Goal: Task Accomplishment & Management: Manage account settings

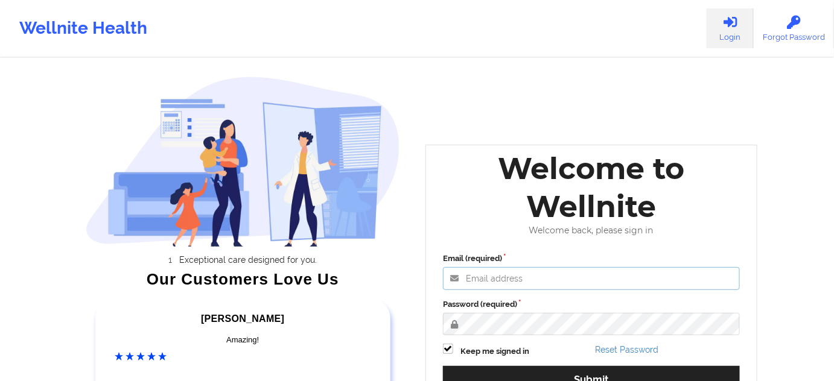
type input "[PERSON_NAME][EMAIL_ADDRESS][PERSON_NAME][DOMAIN_NAME]"
click at [597, 300] on label "Password (required)" at bounding box center [591, 305] width 297 height 12
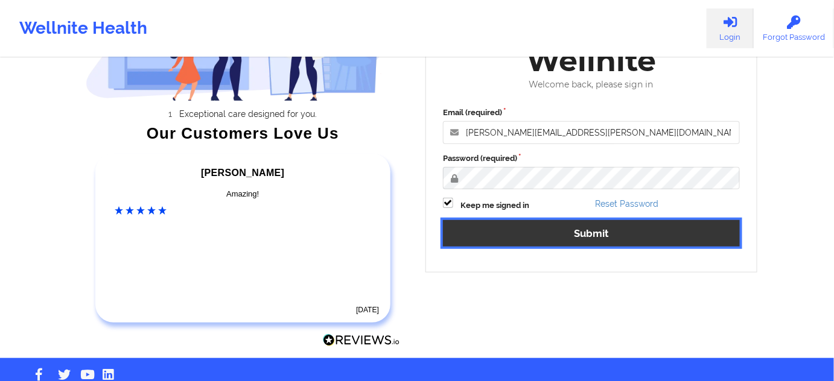
click at [580, 234] on button "Submit" at bounding box center [591, 233] width 297 height 26
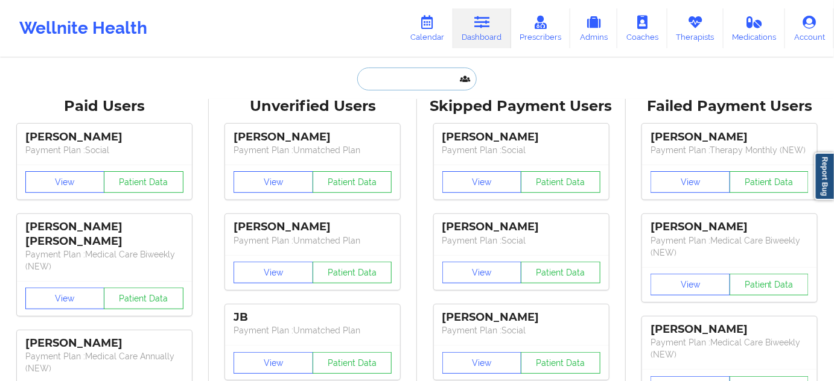
click at [423, 74] on input "text" at bounding box center [416, 79] width 119 height 23
paste input "[EMAIL_ADDRESS][DOMAIN_NAME]"
type input "[EMAIL_ADDRESS][DOMAIN_NAME]"
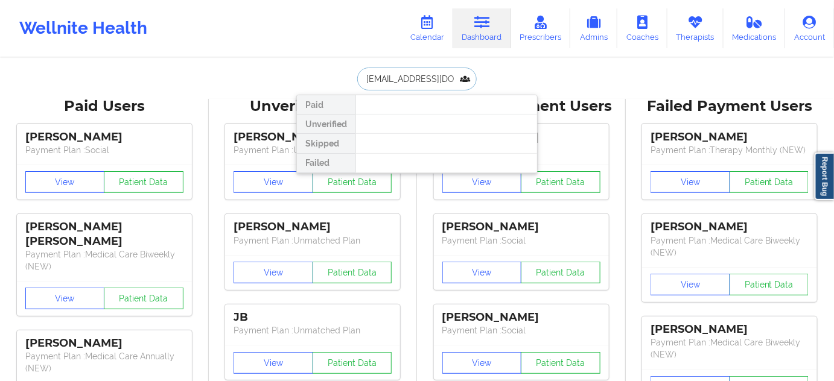
scroll to position [0, 18]
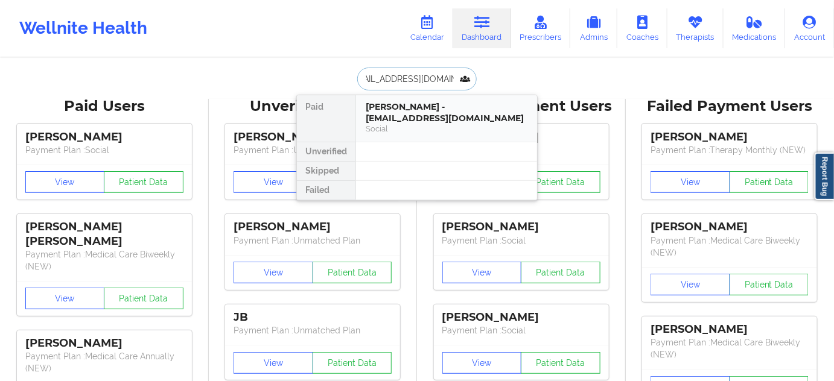
click at [399, 122] on div "[PERSON_NAME] - [EMAIL_ADDRESS][DOMAIN_NAME]" at bounding box center [447, 112] width 162 height 22
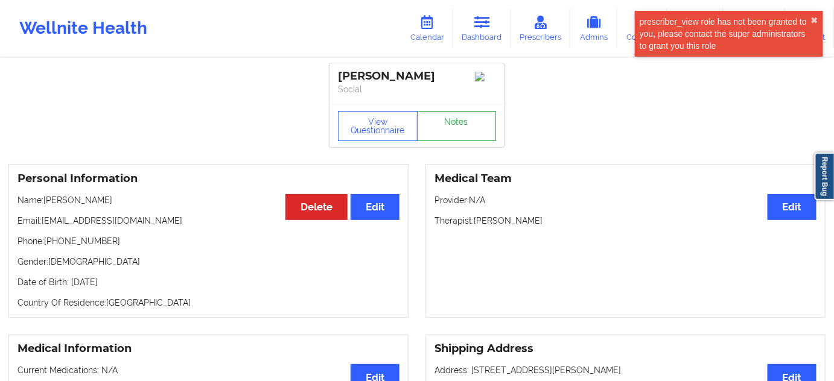
click at [457, 136] on link "Notes" at bounding box center [457, 126] width 80 height 30
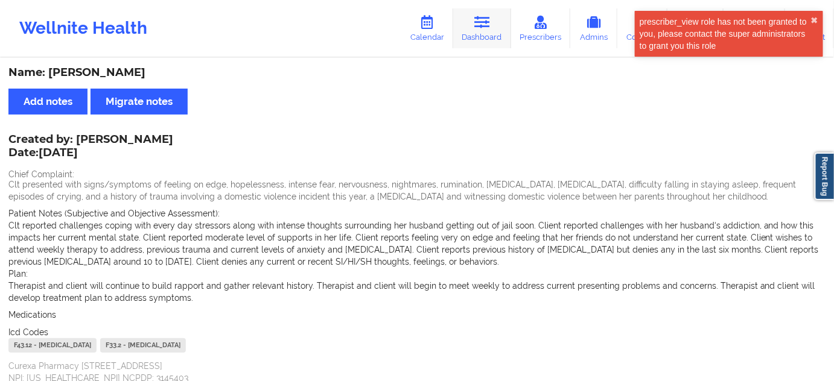
click at [472, 24] on link "Dashboard" at bounding box center [482, 28] width 58 height 40
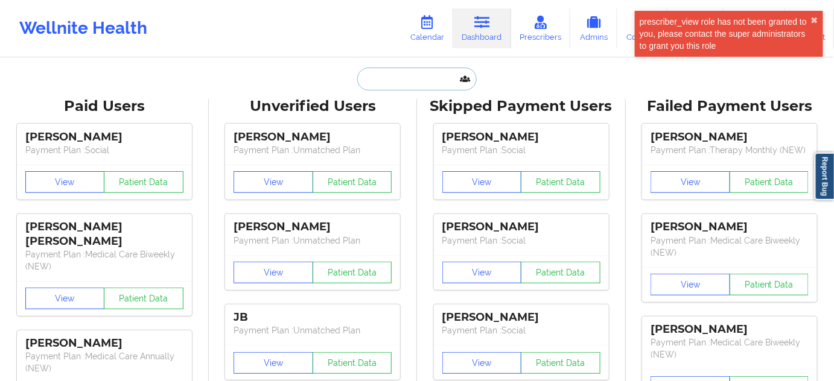
click at [410, 84] on input "text" at bounding box center [416, 79] width 119 height 23
type input "s"
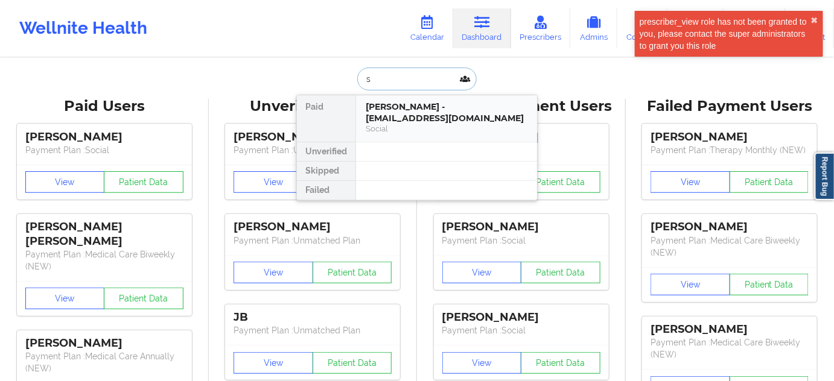
click at [402, 114] on div "[PERSON_NAME] - [EMAIL_ADDRESS][DOMAIN_NAME]" at bounding box center [447, 112] width 162 height 22
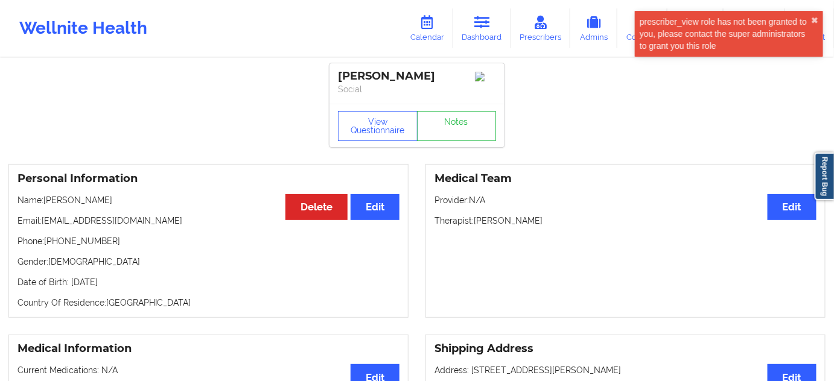
click at [410, 75] on div "[PERSON_NAME]" at bounding box center [417, 76] width 158 height 14
copy div "[PERSON_NAME]"
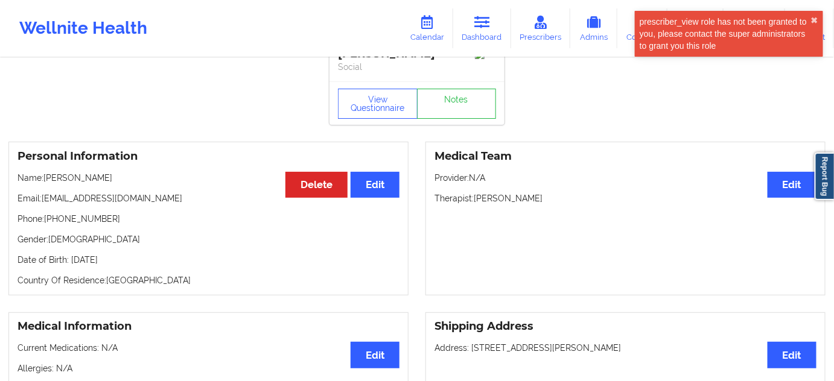
scroll to position [109, 0]
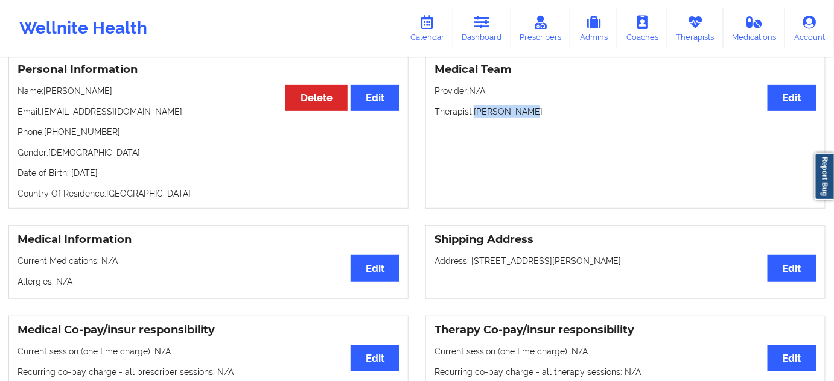
drag, startPoint x: 474, startPoint y: 112, endPoint x: 540, endPoint y: 112, distance: 65.8
click at [540, 112] on p "Therapist: [PERSON_NAME]" at bounding box center [625, 112] width 382 height 12
copy p "[PERSON_NAME]"
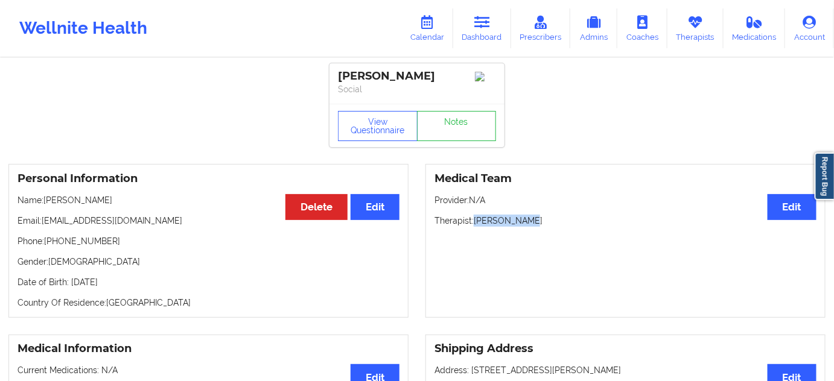
scroll to position [0, 0]
drag, startPoint x: 445, startPoint y: 77, endPoint x: 284, endPoint y: 40, distance: 165.2
click at [338, 73] on div "[PERSON_NAME]" at bounding box center [417, 76] width 158 height 14
copy div "[PERSON_NAME]"
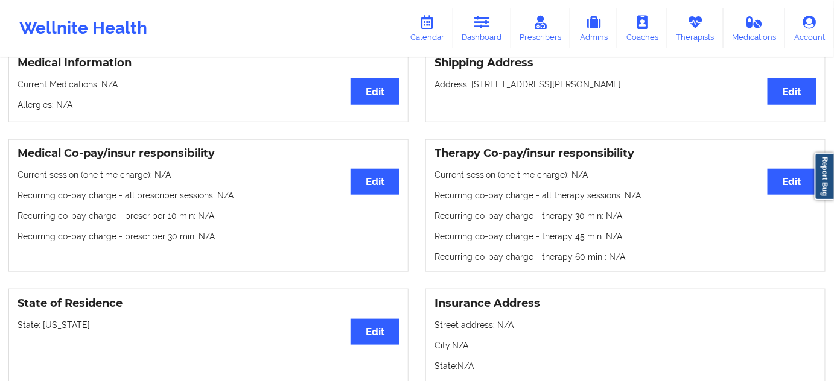
scroll to position [256, 0]
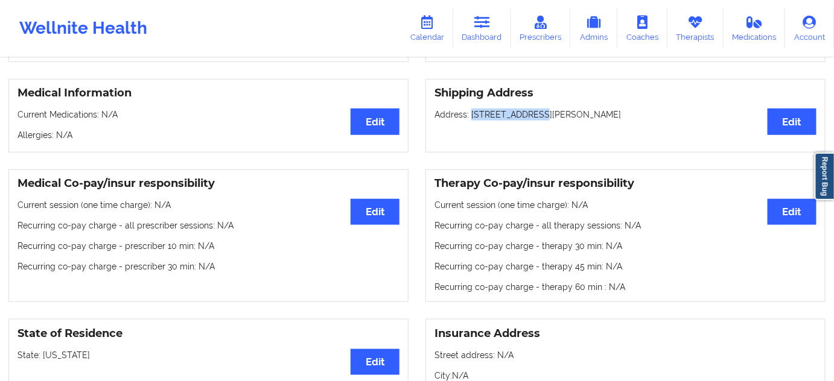
drag, startPoint x: 471, startPoint y: 120, endPoint x: 529, endPoint y: 116, distance: 58.1
click at [529, 116] on p "Address: [STREET_ADDRESS][PERSON_NAME]" at bounding box center [625, 115] width 382 height 12
copy p "[STREET_ADDRESS][PERSON_NAME],"
click at [560, 111] on div "Shipping Address Edit Address: [STREET_ADDRESS][PERSON_NAME]" at bounding box center [625, 116] width 400 height 74
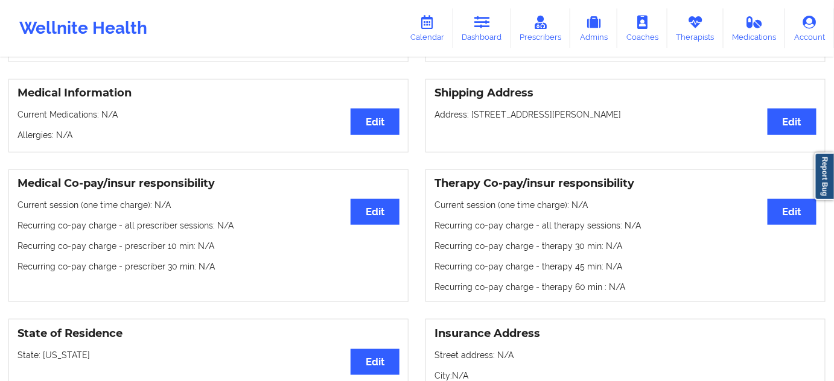
copy p "[GEOGRAPHIC_DATA]"
click at [623, 121] on p "Address: [STREET_ADDRESS][PERSON_NAME]" at bounding box center [625, 115] width 382 height 12
copy p "40165"
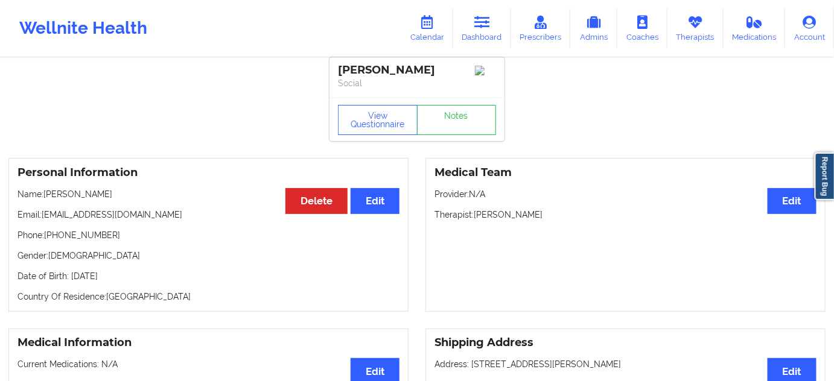
scroll to position [0, 0]
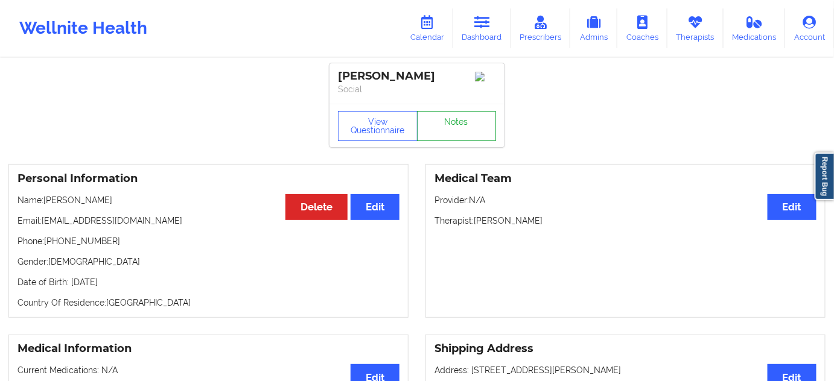
click at [467, 136] on link "Notes" at bounding box center [457, 126] width 80 height 30
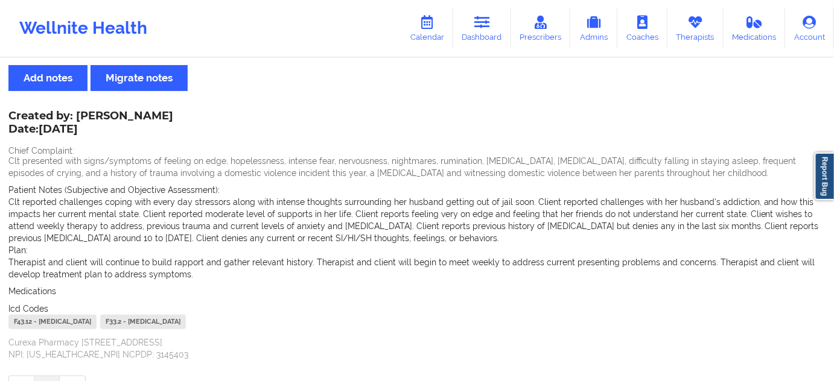
scroll to position [101, 0]
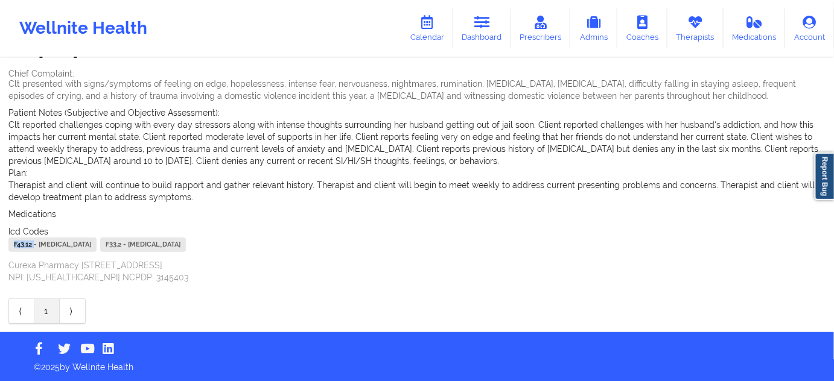
drag, startPoint x: 34, startPoint y: 241, endPoint x: 0, endPoint y: 243, distance: 33.8
click at [0, 243] on div "Name: [PERSON_NAME] Add notes Migrate notes Created by: [PERSON_NAME] Date: [DA…" at bounding box center [417, 145] width 834 height 374
copy div "F43.12"
drag, startPoint x: 190, startPoint y: 244, endPoint x: 168, endPoint y: 244, distance: 22.3
click at [168, 244] on div "F33.2 - [MEDICAL_DATA]" at bounding box center [143, 245] width 86 height 14
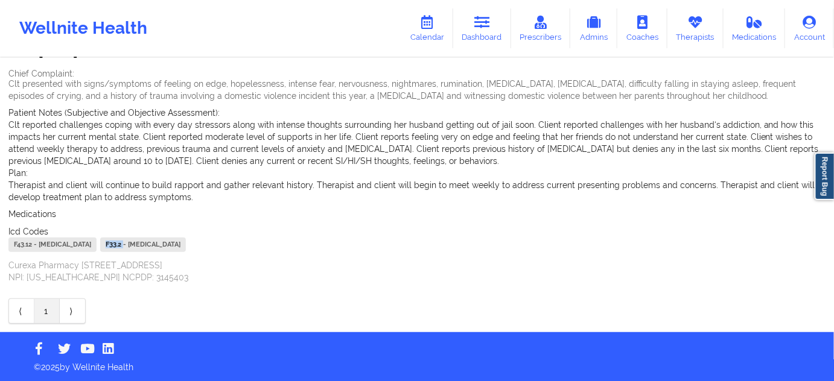
copy div "F33.2"
click at [484, 37] on link "Dashboard" at bounding box center [482, 28] width 58 height 40
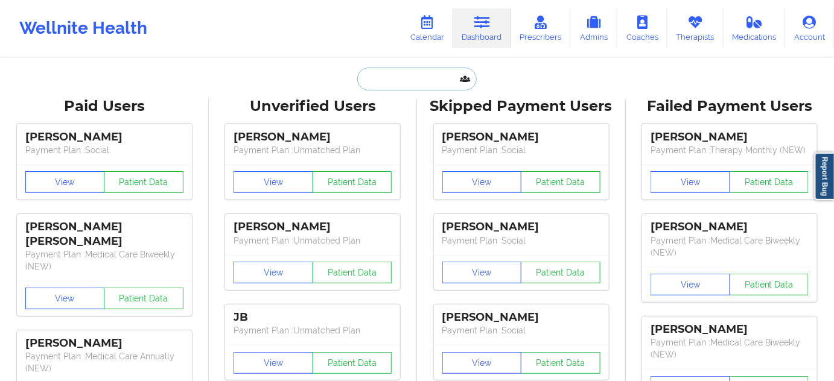
click at [411, 83] on input "text" at bounding box center [416, 79] width 119 height 23
paste input "[EMAIL_ADDRESS][DOMAIN_NAME]"
type input "[EMAIL_ADDRESS][DOMAIN_NAME]"
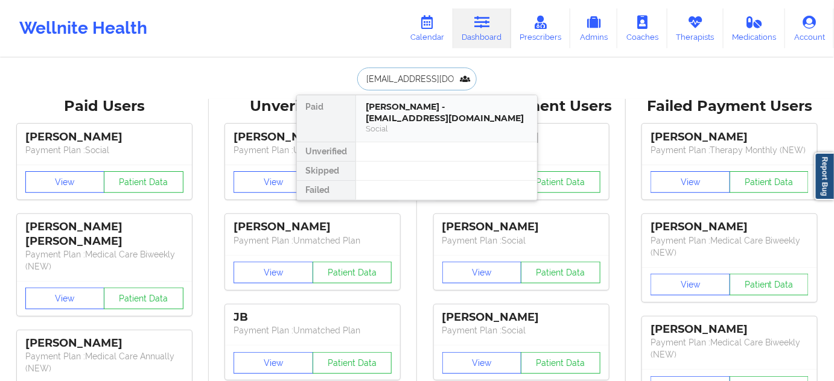
scroll to position [0, 24]
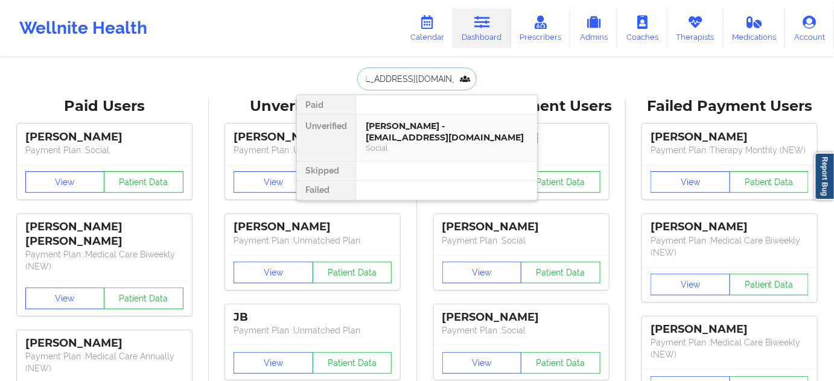
click at [412, 133] on div "[PERSON_NAME] - [EMAIL_ADDRESS][DOMAIN_NAME]" at bounding box center [447, 132] width 162 height 22
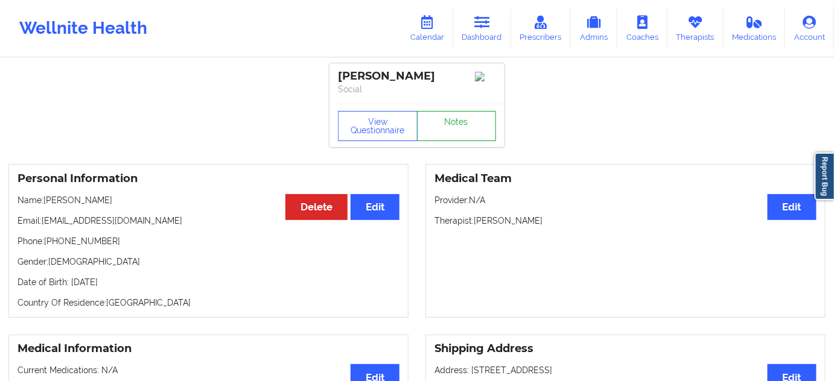
click at [463, 128] on link "Notes" at bounding box center [457, 126] width 80 height 30
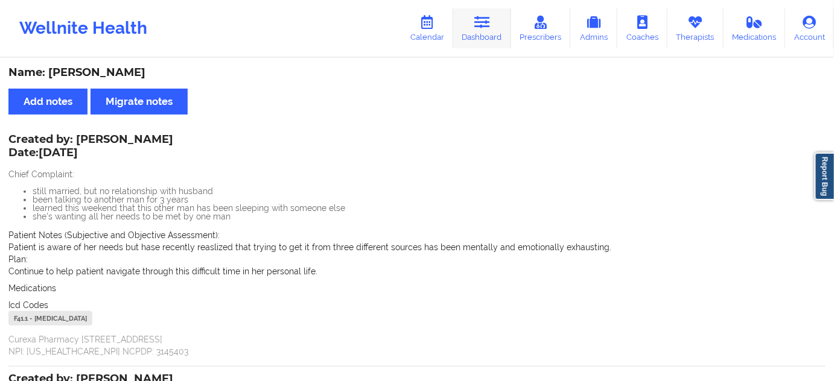
click at [495, 17] on link "Dashboard" at bounding box center [482, 28] width 58 height 40
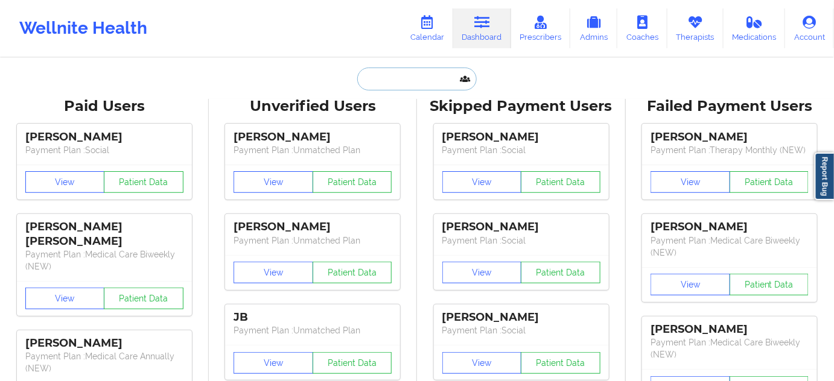
click at [403, 81] on input "text" at bounding box center [416, 79] width 119 height 23
type input "s"
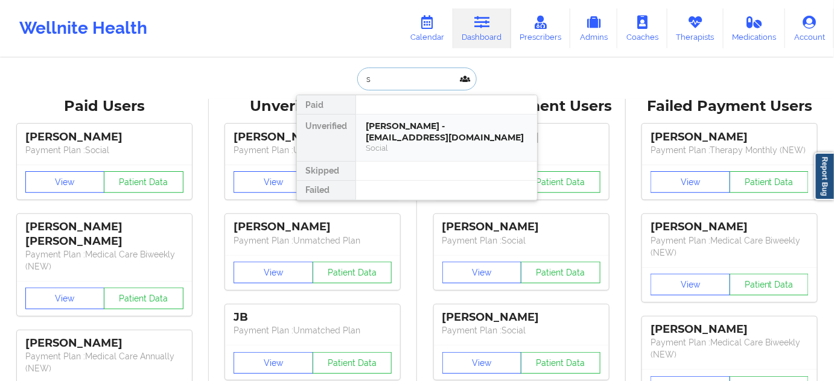
click at [400, 121] on div "[PERSON_NAME] - [EMAIL_ADDRESS][DOMAIN_NAME]" at bounding box center [447, 132] width 162 height 22
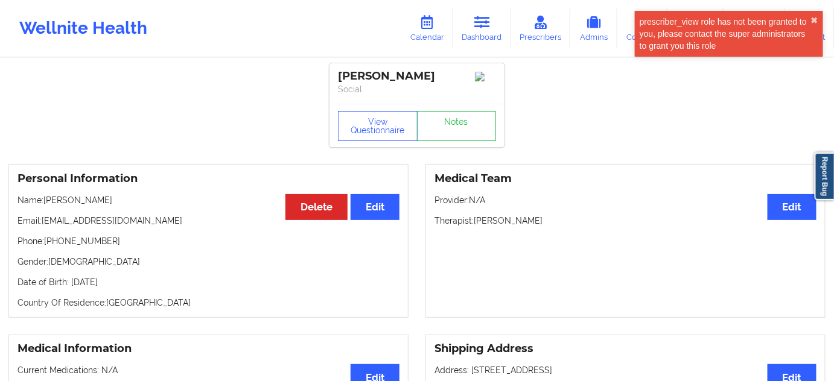
click at [83, 244] on p "Phone: [PHONE_NUMBER]" at bounding box center [208, 241] width 382 height 12
copy p "15027670197"
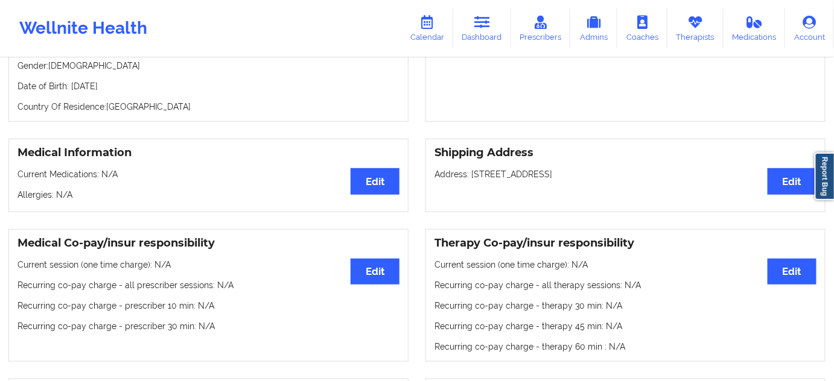
scroll to position [58, 0]
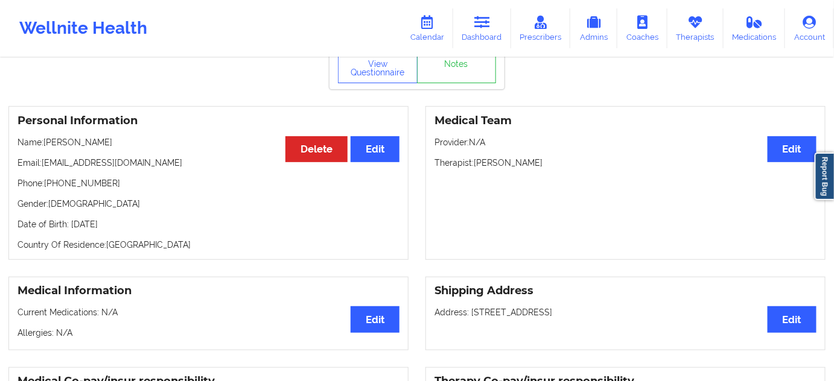
click at [43, 168] on p "Email: [EMAIL_ADDRESS][DOMAIN_NAME]" at bounding box center [208, 163] width 382 height 12
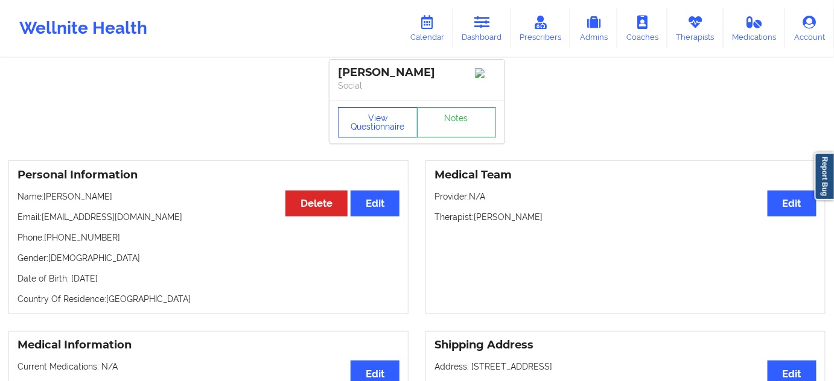
scroll to position [0, 0]
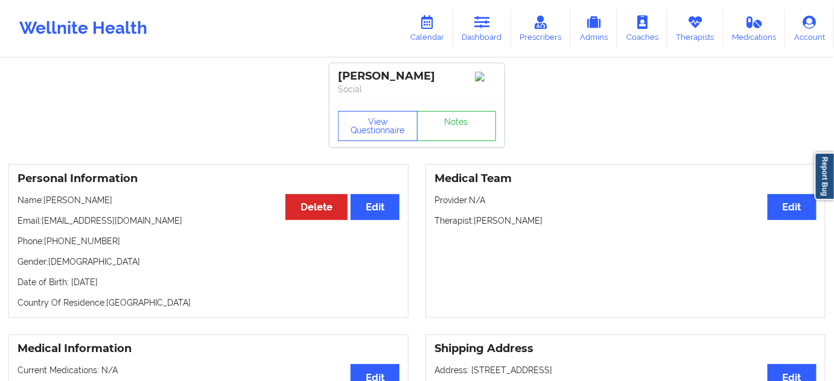
click at [383, 78] on div "[PERSON_NAME]" at bounding box center [417, 76] width 158 height 14
copy div "Keishonda"
drag, startPoint x: 456, startPoint y: 80, endPoint x: 333, endPoint y: 67, distance: 123.7
click at [333, 67] on div "[PERSON_NAME] Social" at bounding box center [416, 83] width 175 height 40
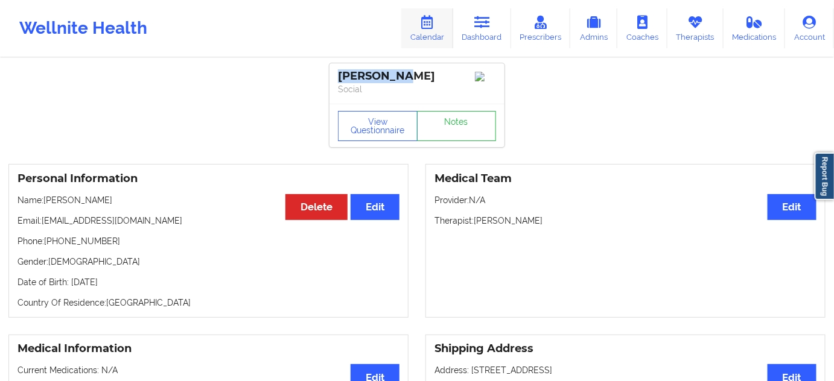
click at [418, 28] on link "Calendar" at bounding box center [427, 28] width 52 height 40
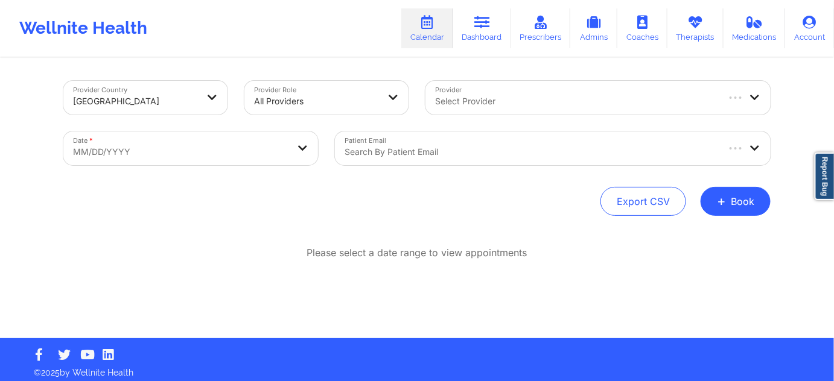
click at [426, 154] on div at bounding box center [531, 152] width 372 height 14
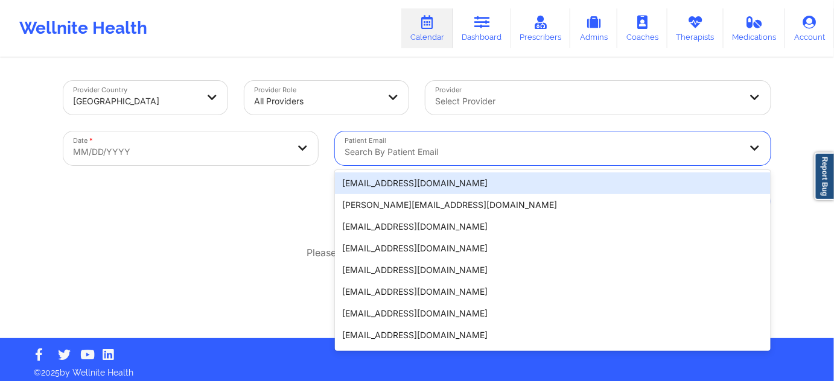
paste input "[EMAIL_ADDRESS][DOMAIN_NAME]"
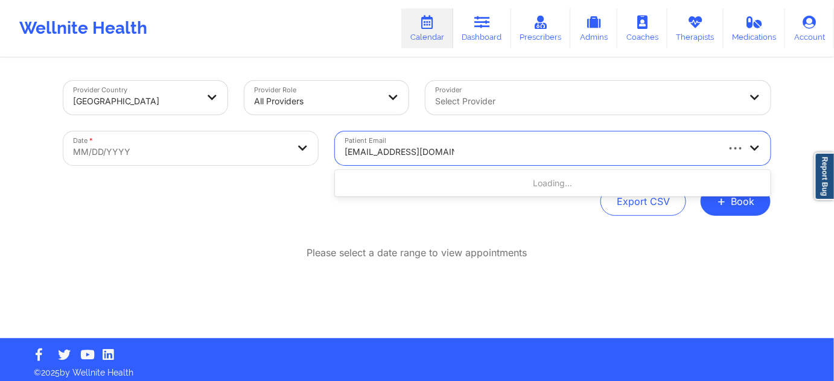
type input "[EMAIL_ADDRESS][DOMAIN_NAME]"
select select "2025-8"
select select "2025-9"
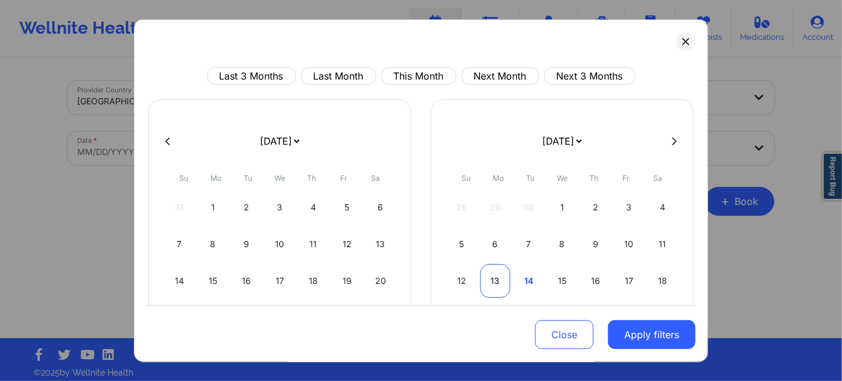
click at [498, 281] on div "13" at bounding box center [495, 281] width 31 height 34
select select "2025-9"
select select "2025-10"
click at [498, 281] on div "10" at bounding box center [495, 281] width 31 height 34
select select "2025-9"
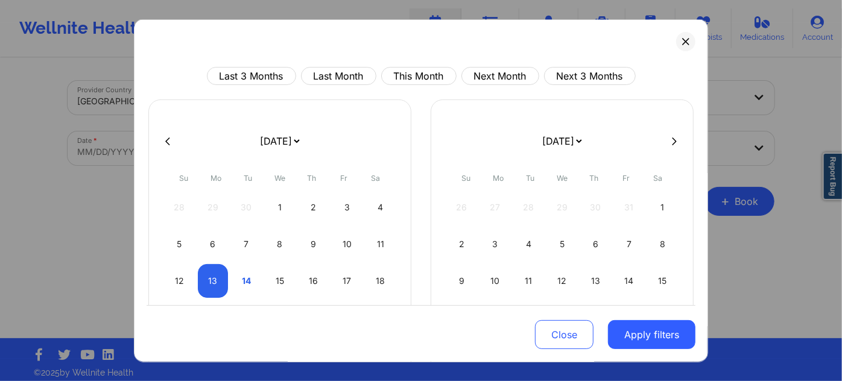
select select "2025-10"
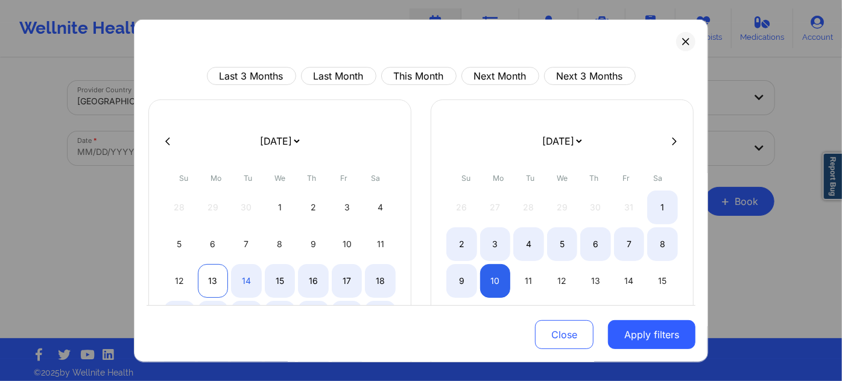
click at [207, 276] on div "13" at bounding box center [213, 281] width 31 height 34
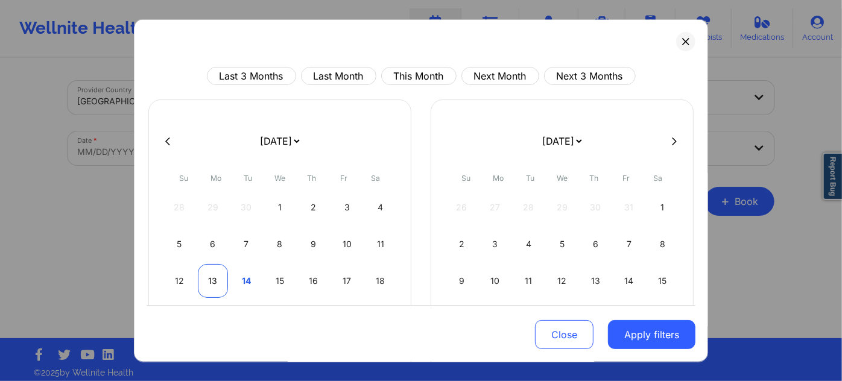
click at [207, 276] on div "13" at bounding box center [213, 281] width 31 height 34
select select "2025-9"
select select "2025-10"
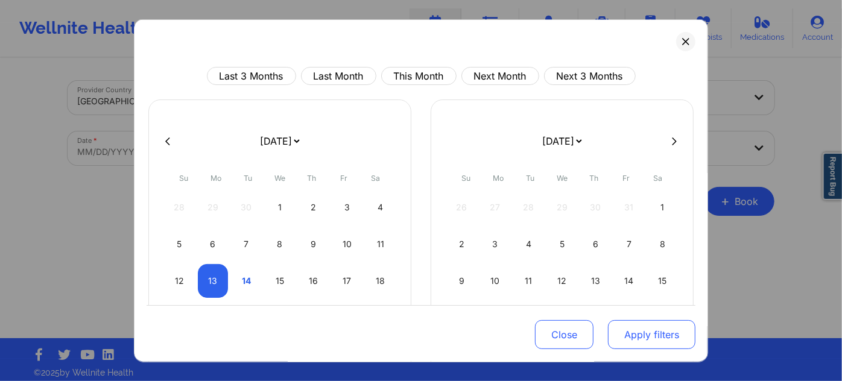
click at [639, 334] on button "Apply filters" at bounding box center [651, 334] width 87 height 29
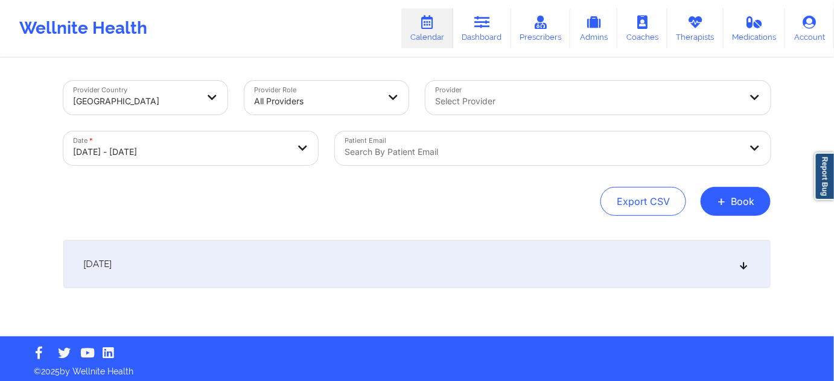
click at [553, 265] on div "[DATE]" at bounding box center [416, 264] width 707 height 48
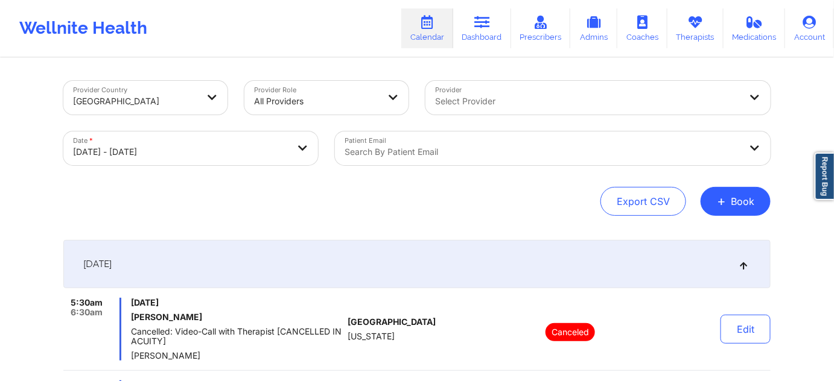
click at [265, 154] on body "Wellnite Health Calendar Dashboard Prescribers Admins Coaches Therapists Medica…" at bounding box center [417, 190] width 834 height 381
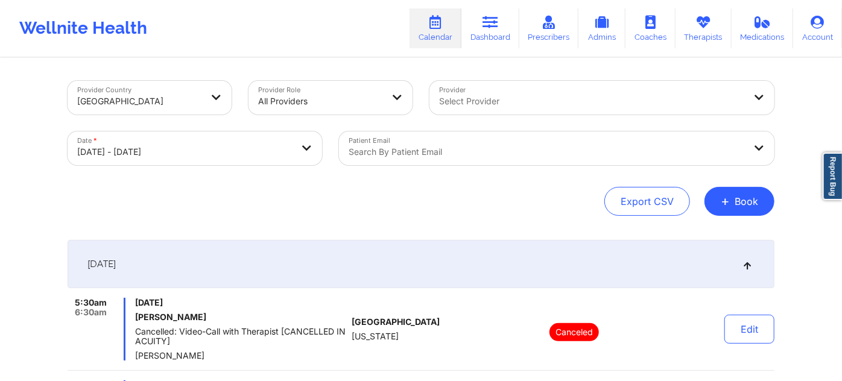
select select "2025-9"
select select "2025-10"
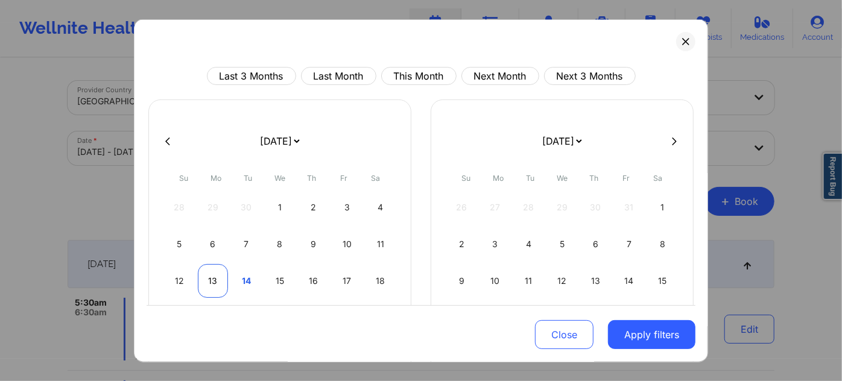
click at [211, 282] on div "13" at bounding box center [213, 281] width 31 height 34
select select "2025-9"
select select "2025-10"
click at [211, 282] on div "13" at bounding box center [213, 281] width 31 height 34
select select "2025-9"
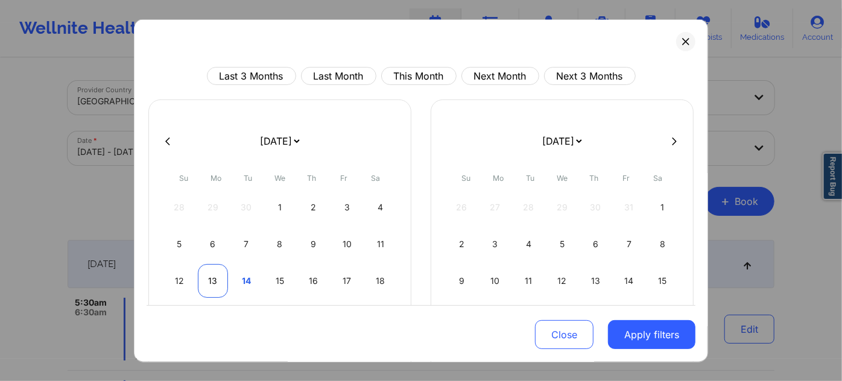
select select "2025-10"
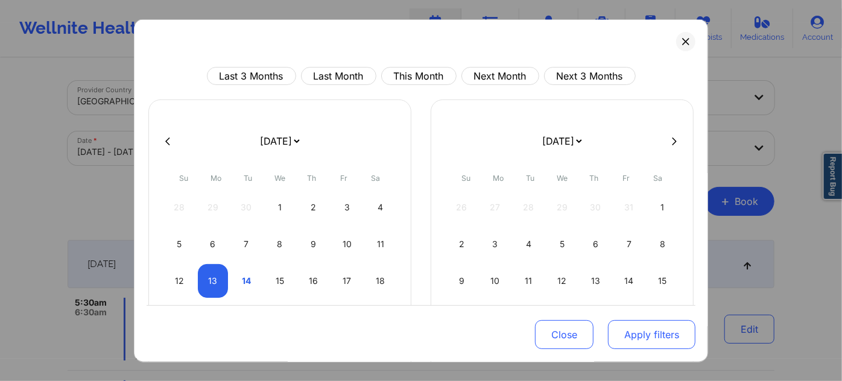
click at [669, 328] on button "Apply filters" at bounding box center [651, 334] width 87 height 29
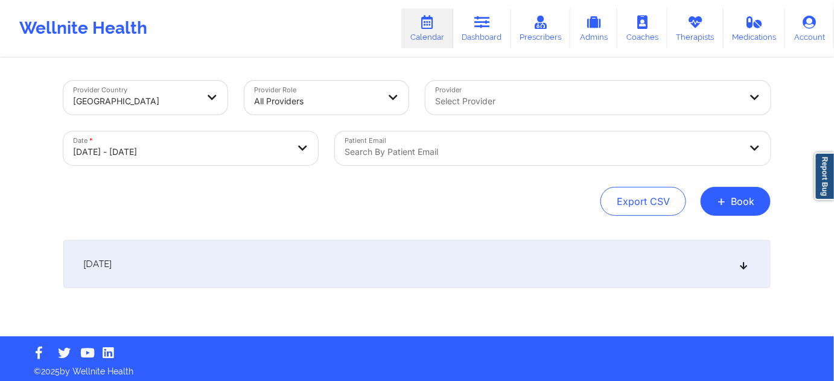
click at [408, 270] on div "[DATE]" at bounding box center [416, 264] width 707 height 48
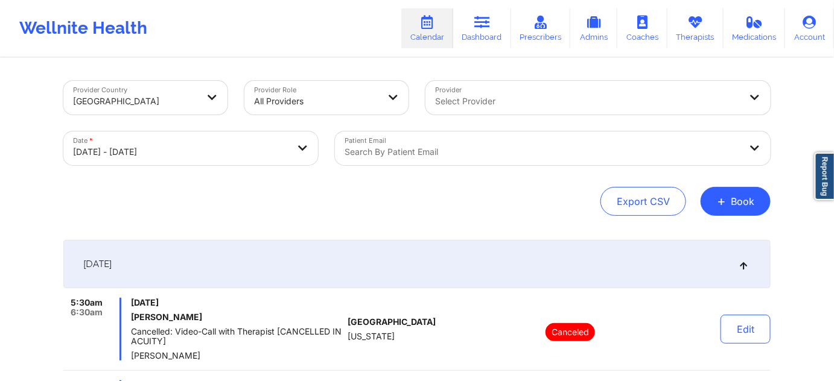
click at [479, 143] on div "Search by patient email" at bounding box center [538, 149] width 407 height 34
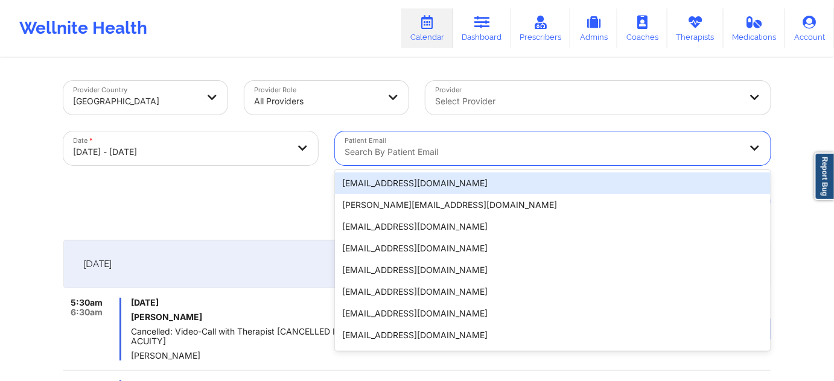
paste input "[EMAIL_ADDRESS][DOMAIN_NAME]"
type input "[EMAIL_ADDRESS][DOMAIN_NAME]"
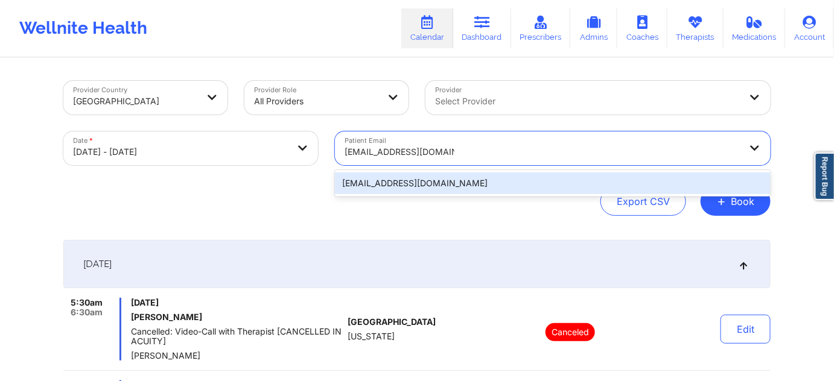
click at [434, 185] on div "[EMAIL_ADDRESS][DOMAIN_NAME]" at bounding box center [553, 184] width 436 height 22
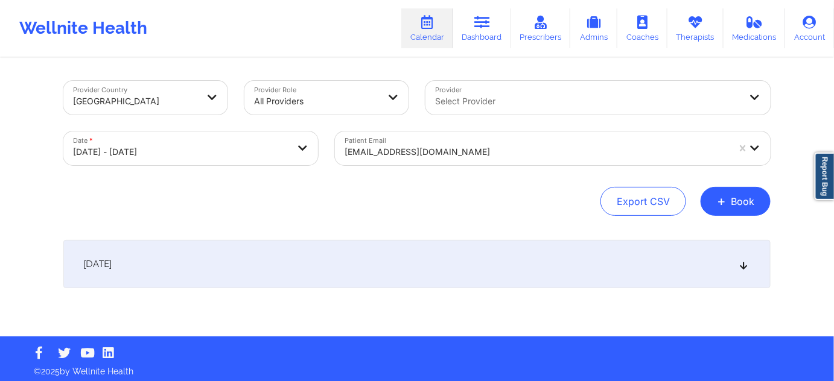
click at [393, 255] on div "[DATE]" at bounding box center [416, 264] width 707 height 48
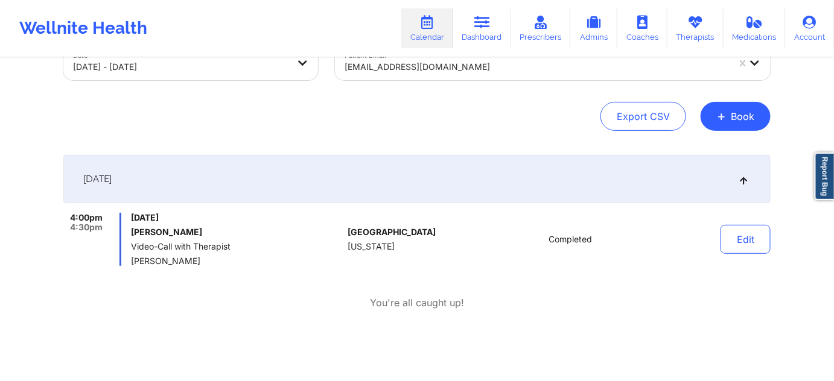
scroll to position [109, 0]
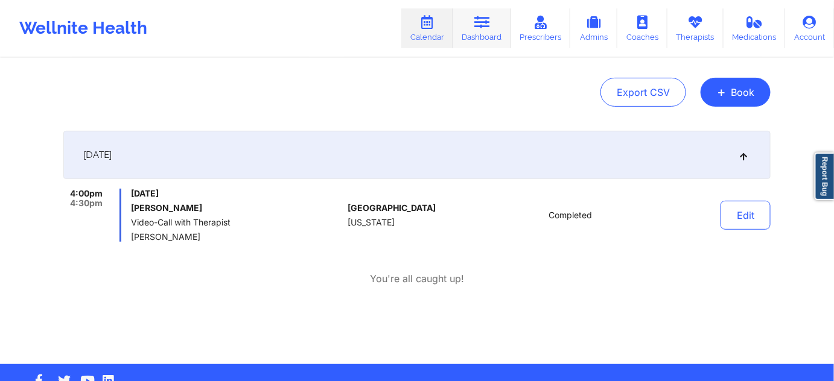
click at [498, 16] on link "Dashboard" at bounding box center [482, 28] width 58 height 40
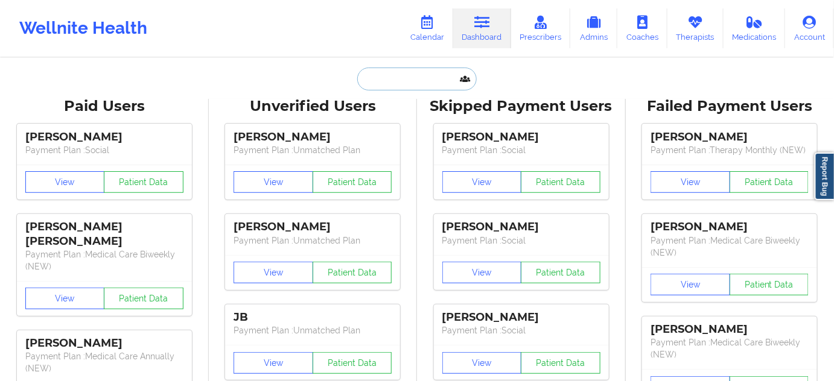
click at [415, 81] on input "text" at bounding box center [416, 79] width 119 height 23
paste input "[EMAIL_ADDRESS][DOMAIN_NAME]"
type input "[EMAIL_ADDRESS][DOMAIN_NAME]"
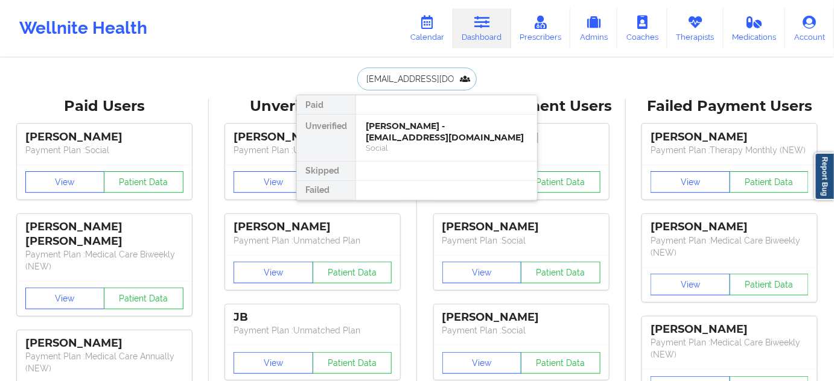
scroll to position [0, 8]
click at [408, 138] on div "[PERSON_NAME] - [EMAIL_ADDRESS][DOMAIN_NAME]" at bounding box center [447, 132] width 162 height 22
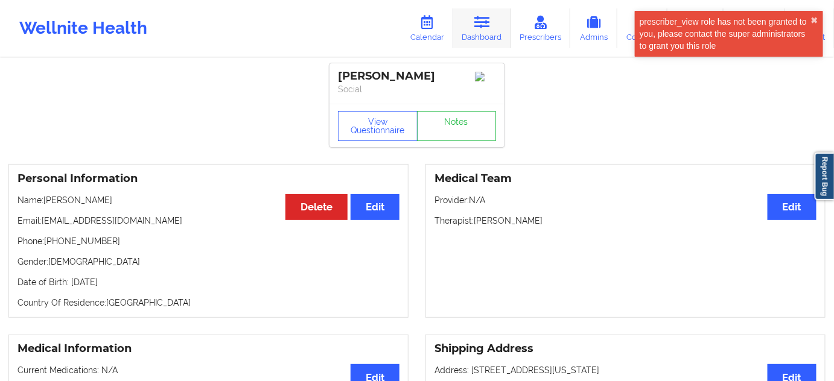
click at [484, 31] on link "Dashboard" at bounding box center [482, 28] width 58 height 40
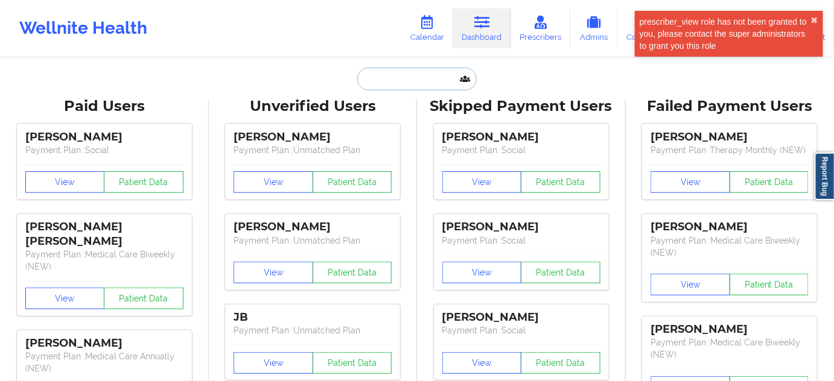
click at [401, 75] on input "text" at bounding box center [416, 79] width 119 height 23
paste input "[EMAIL_ADDRESS][DOMAIN_NAME]"
type input "[EMAIL_ADDRESS][DOMAIN_NAME]"
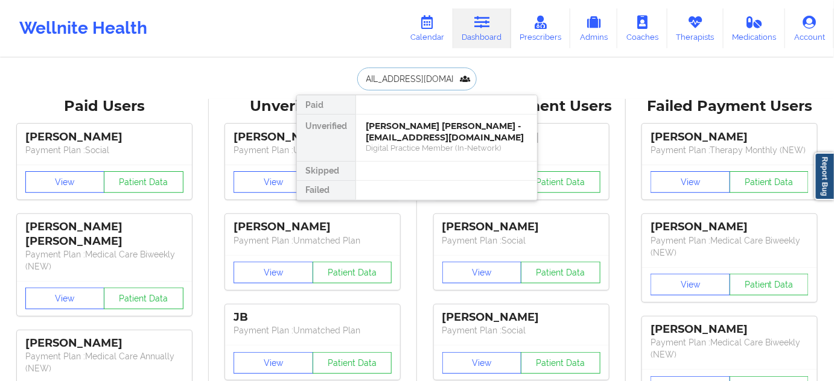
click at [396, 130] on div "[PERSON_NAME] [PERSON_NAME] - [EMAIL_ADDRESS][DOMAIN_NAME]" at bounding box center [447, 132] width 162 height 22
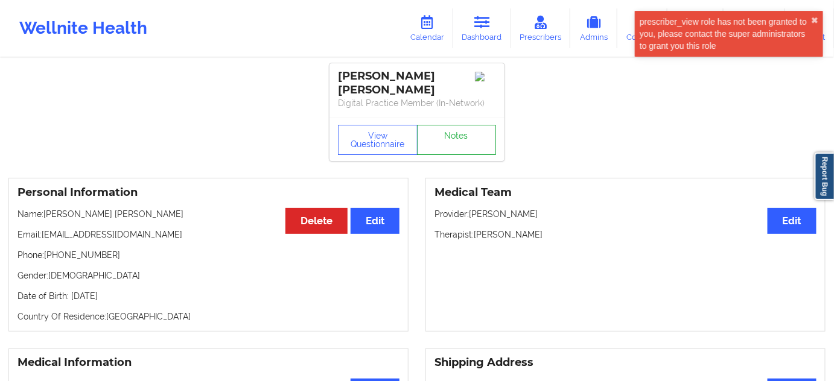
click at [455, 136] on link "Notes" at bounding box center [457, 140] width 80 height 30
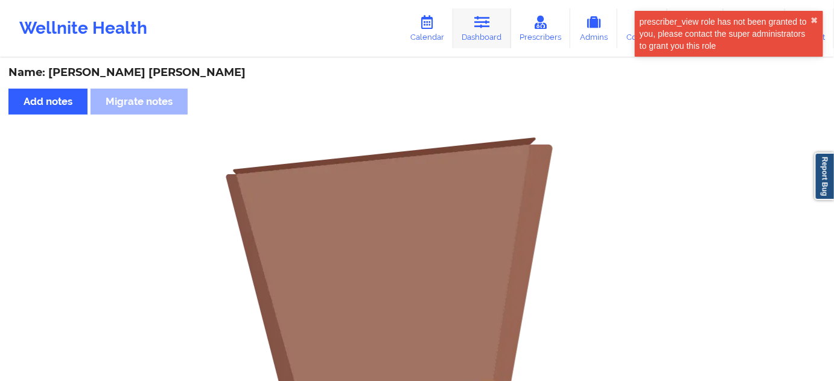
click at [484, 36] on link "Dashboard" at bounding box center [482, 28] width 58 height 40
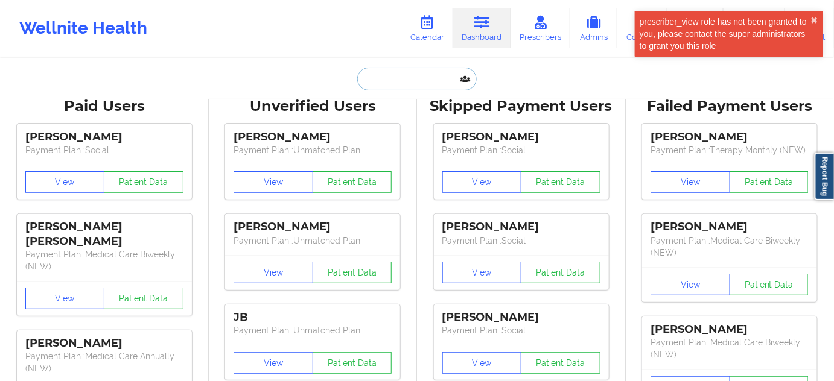
click at [436, 81] on input "text" at bounding box center [416, 79] width 119 height 23
type input "s"
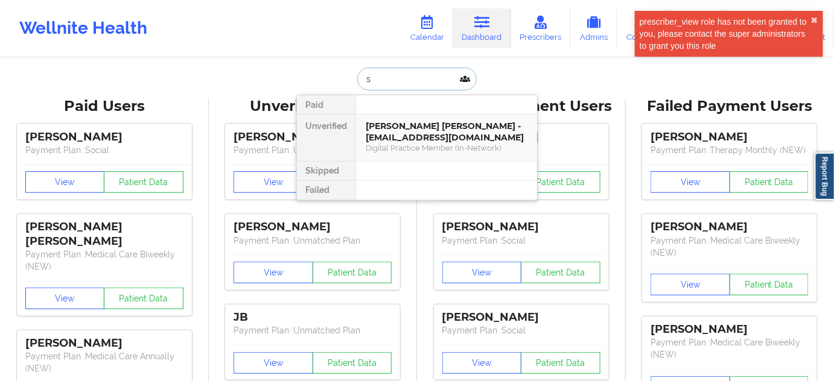
click at [420, 127] on div "[PERSON_NAME] [PERSON_NAME] - [EMAIL_ADDRESS][DOMAIN_NAME]" at bounding box center [447, 132] width 162 height 22
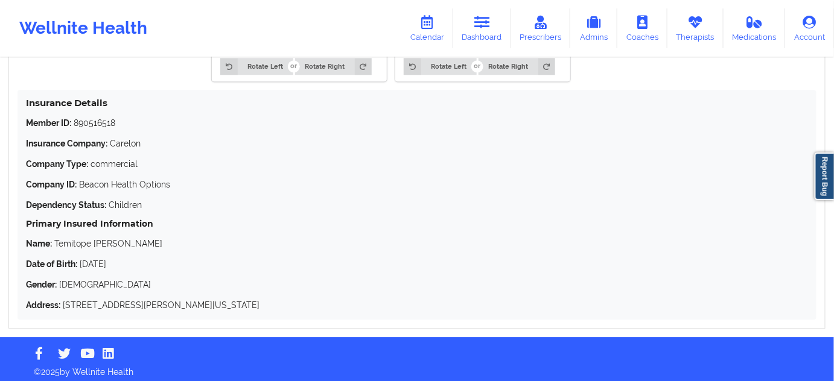
scroll to position [990, 0]
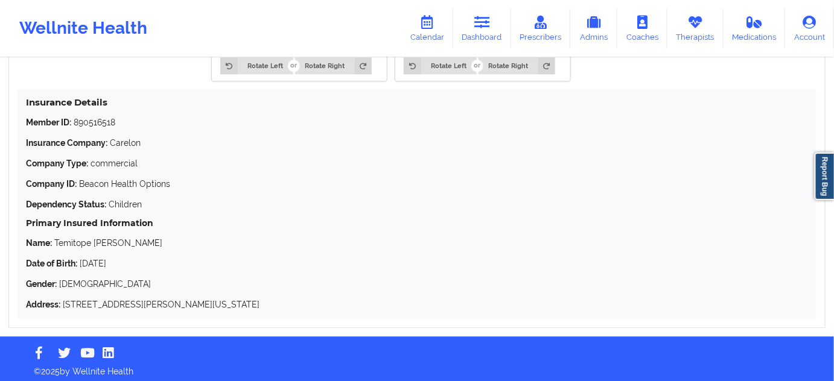
click at [101, 122] on p "Member ID: 890516518" at bounding box center [417, 122] width 782 height 12
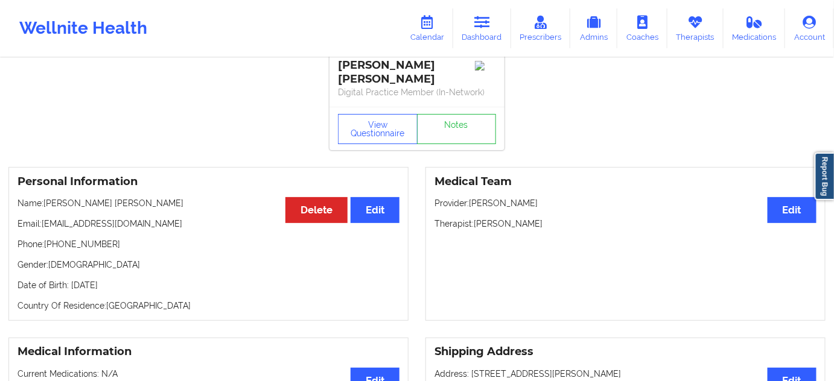
scroll to position [0, 0]
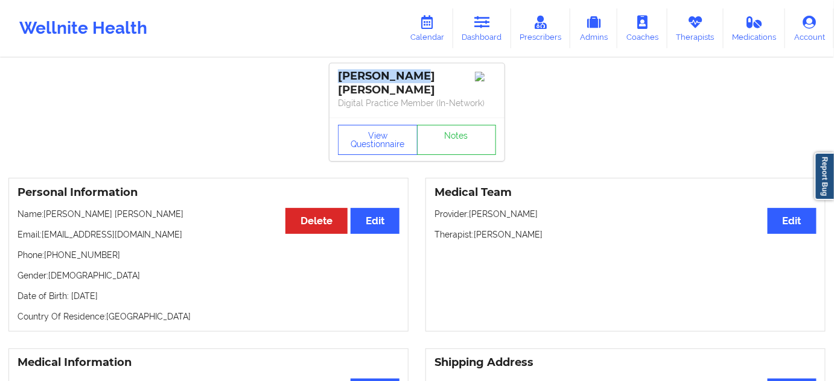
drag, startPoint x: 415, startPoint y: 78, endPoint x: 343, endPoint y: 78, distance: 72.4
click at [343, 78] on div "[PERSON_NAME] [PERSON_NAME]" at bounding box center [417, 83] width 158 height 28
click at [520, 233] on p "Therapist: [PERSON_NAME]" at bounding box center [625, 235] width 382 height 12
click at [394, 74] on div "[PERSON_NAME] [PERSON_NAME]" at bounding box center [417, 83] width 158 height 28
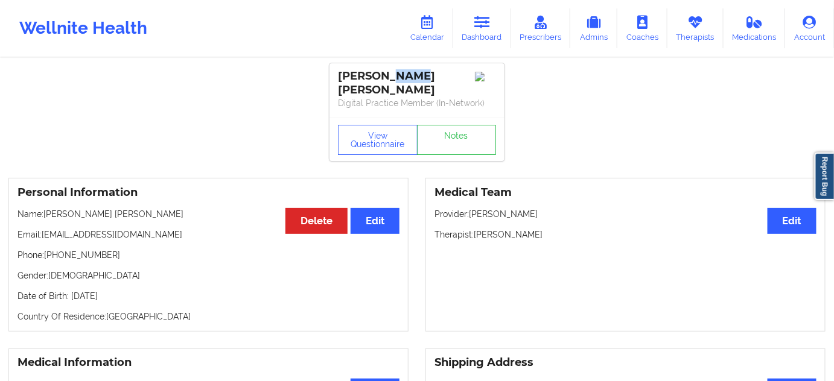
click at [394, 74] on div "[PERSON_NAME] [PERSON_NAME]" at bounding box center [417, 83] width 158 height 28
click at [357, 80] on div "[PERSON_NAME] [PERSON_NAME]" at bounding box center [417, 83] width 158 height 28
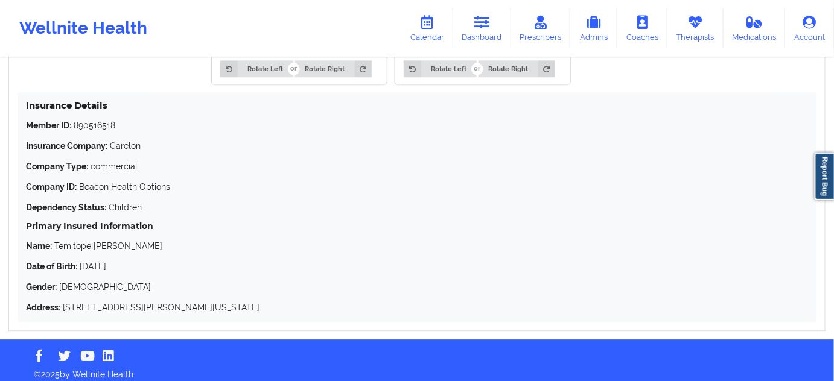
scroll to position [990, 0]
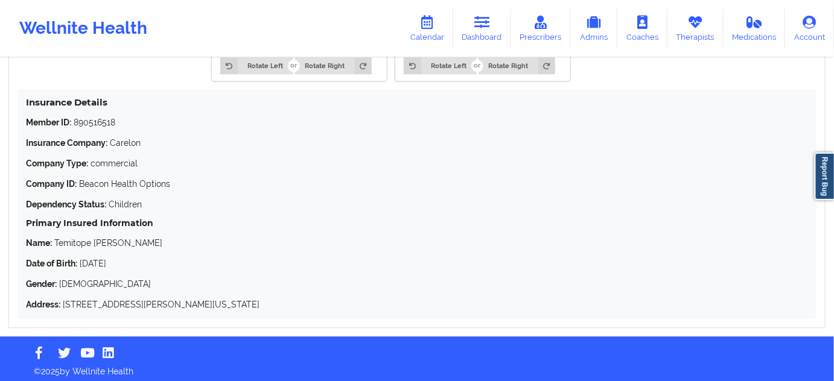
click at [89, 120] on p "Member ID: 890516518" at bounding box center [417, 122] width 782 height 12
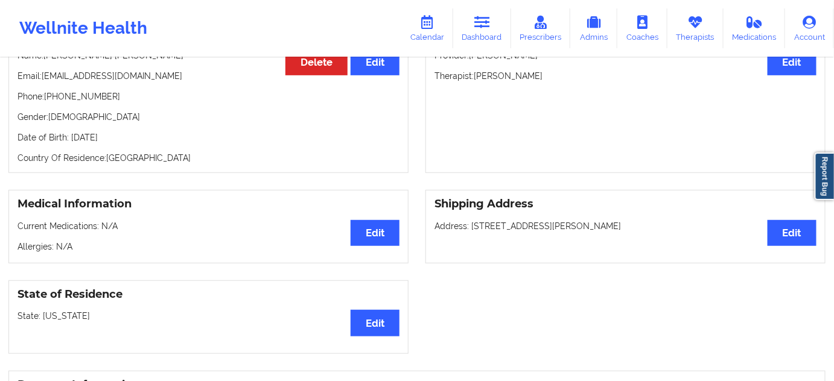
scroll to position [146, 0]
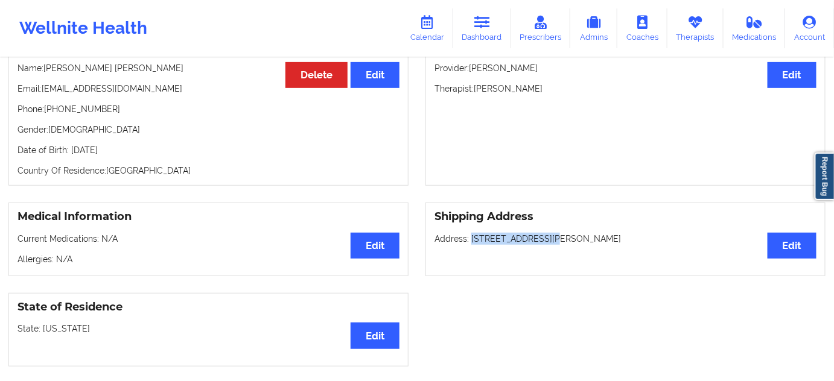
drag, startPoint x: 471, startPoint y: 236, endPoint x: 547, endPoint y: 233, distance: 76.1
click at [547, 233] on p "Address: [STREET_ADDRESS][PERSON_NAME]" at bounding box center [625, 239] width 382 height 12
drag, startPoint x: 553, startPoint y: 234, endPoint x: 602, endPoint y: 233, distance: 48.9
click at [602, 233] on p "Address: [STREET_ADDRESS][PERSON_NAME]" at bounding box center [625, 239] width 382 height 12
click at [627, 238] on p "Address: [STREET_ADDRESS][PERSON_NAME]" at bounding box center [625, 239] width 382 height 12
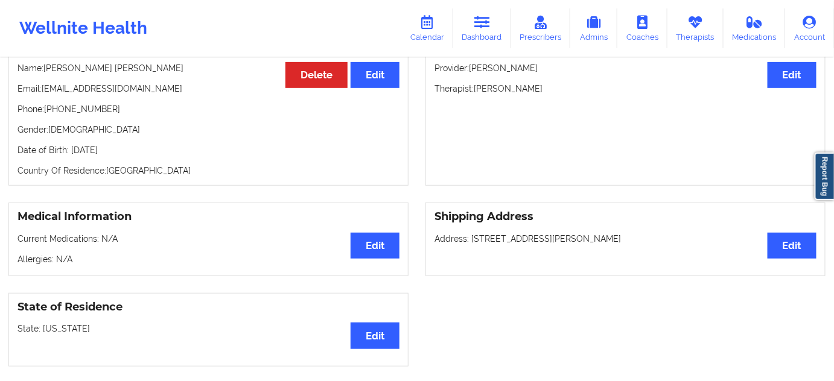
click at [627, 238] on p "Address: [STREET_ADDRESS][PERSON_NAME]" at bounding box center [625, 239] width 382 height 12
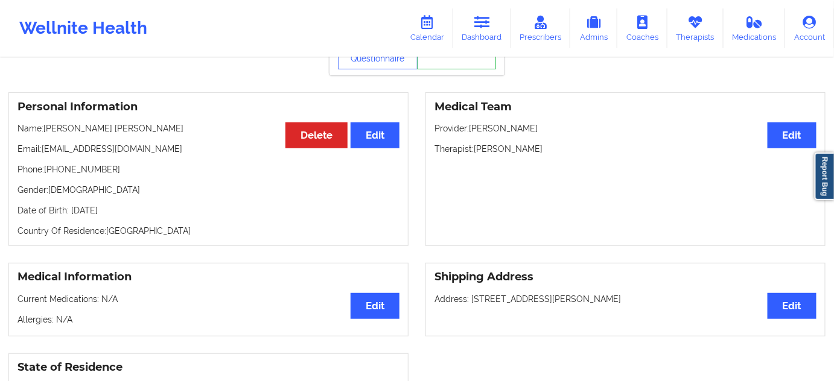
scroll to position [0, 0]
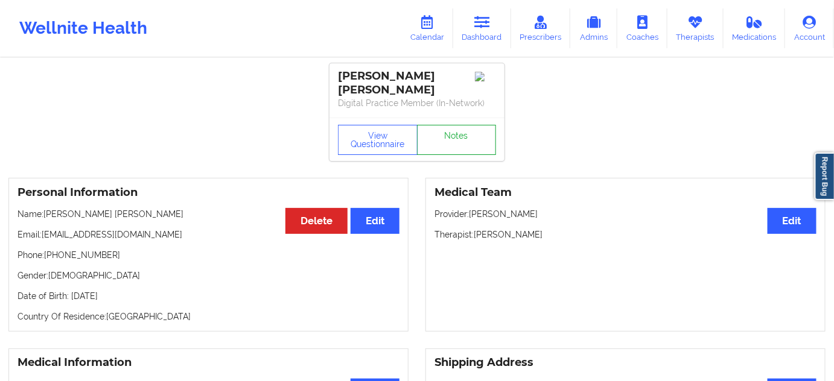
click at [436, 135] on link "Notes" at bounding box center [457, 140] width 80 height 30
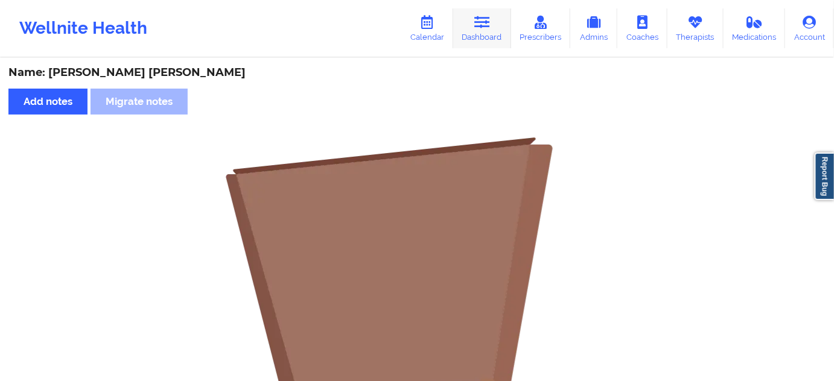
click at [474, 27] on link "Dashboard" at bounding box center [482, 28] width 58 height 40
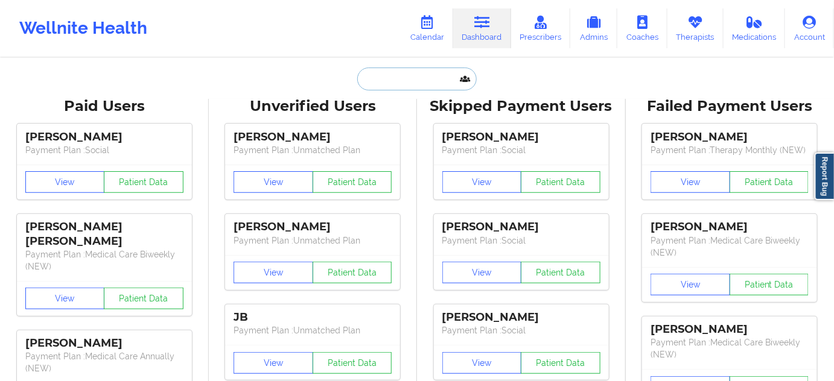
click at [432, 77] on input "text" at bounding box center [416, 79] width 119 height 23
type input "s"
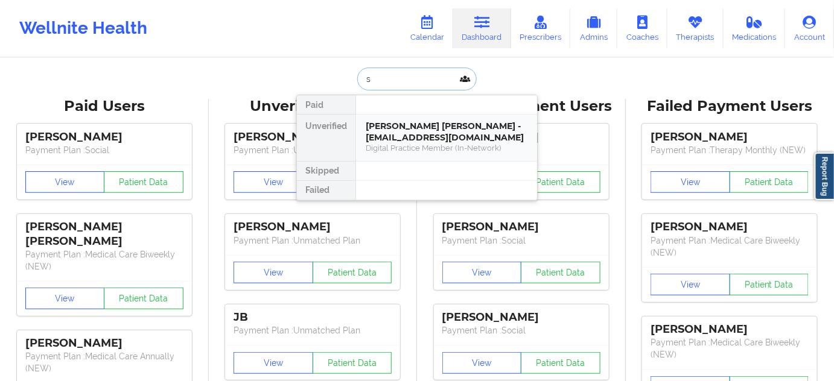
click at [422, 121] on div "[PERSON_NAME] [PERSON_NAME] - [EMAIL_ADDRESS][DOMAIN_NAME]" at bounding box center [447, 132] width 162 height 22
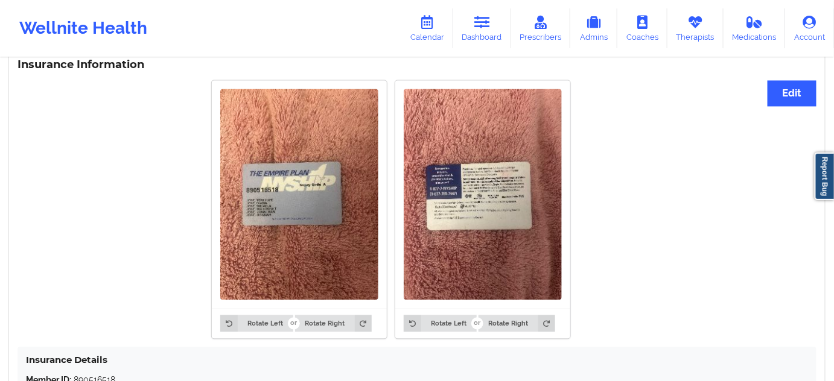
scroll to position [990, 0]
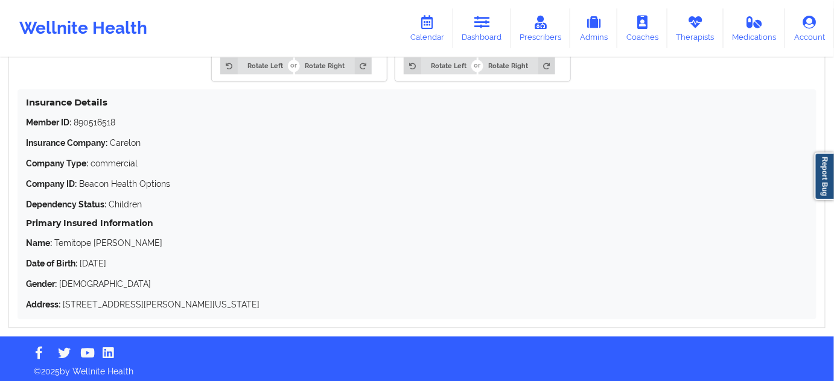
click at [98, 238] on p "Name: [PERSON_NAME] [PERSON_NAME]" at bounding box center [417, 243] width 782 height 12
click at [66, 238] on p "Name: [PERSON_NAME] [PERSON_NAME]" at bounding box center [417, 243] width 782 height 12
click at [495, 36] on link "Dashboard" at bounding box center [482, 28] width 58 height 40
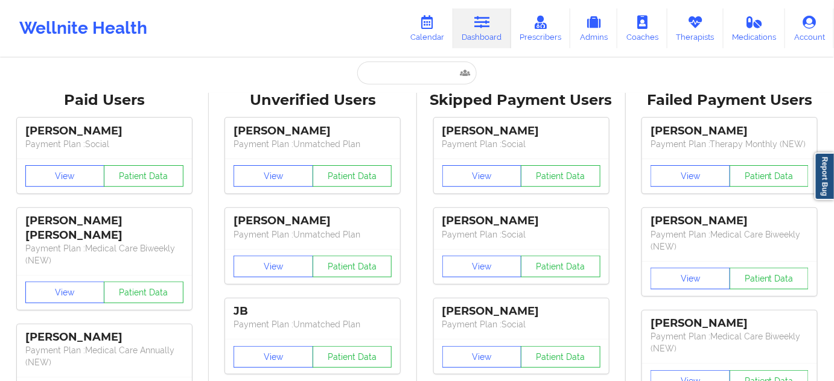
scroll to position [2, 0]
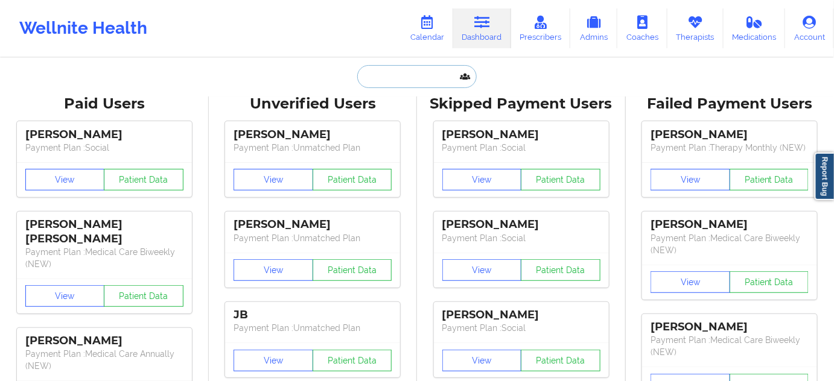
click at [408, 72] on input "text" at bounding box center [416, 76] width 119 height 23
paste input "[EMAIL_ADDRESS][DOMAIN_NAME]"
type input "[EMAIL_ADDRESS][DOMAIN_NAME]"
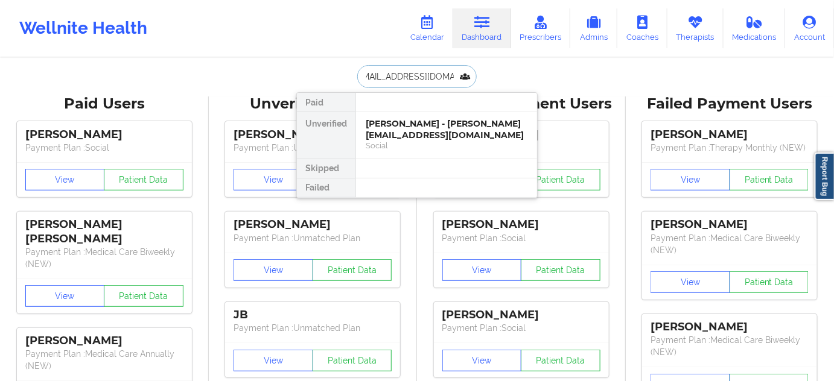
click at [405, 130] on div "[PERSON_NAME] - [PERSON_NAME][EMAIL_ADDRESS][DOMAIN_NAME]" at bounding box center [447, 129] width 162 height 22
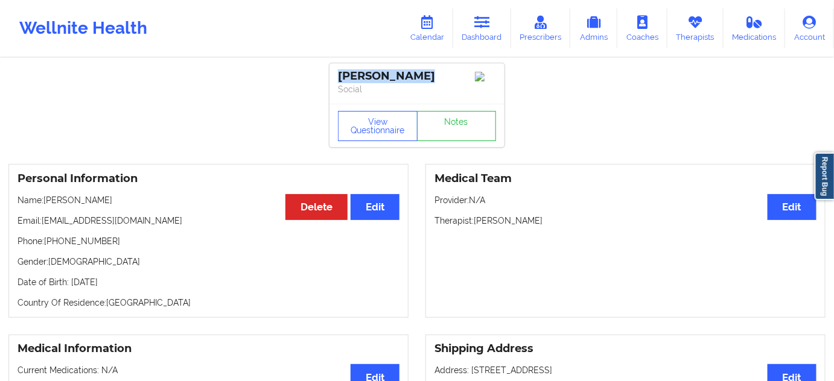
drag, startPoint x: 422, startPoint y: 76, endPoint x: 328, endPoint y: 74, distance: 94.1
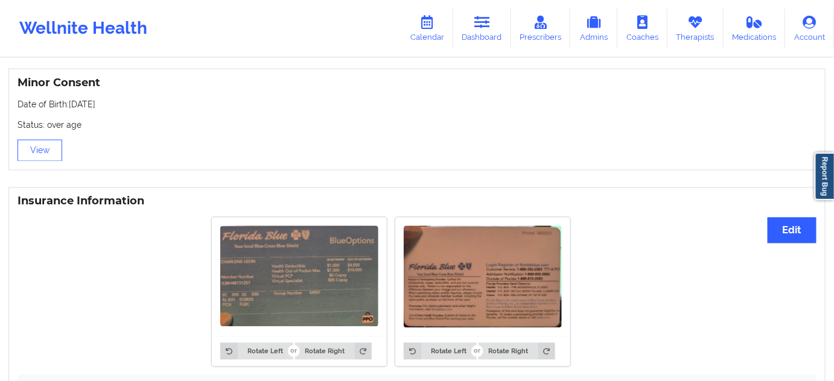
scroll to position [951, 0]
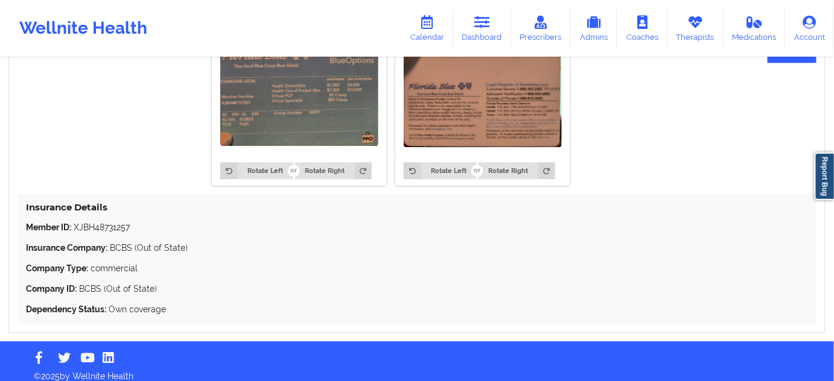
click at [108, 225] on p "Member ID: XJBH48731257" at bounding box center [417, 227] width 782 height 12
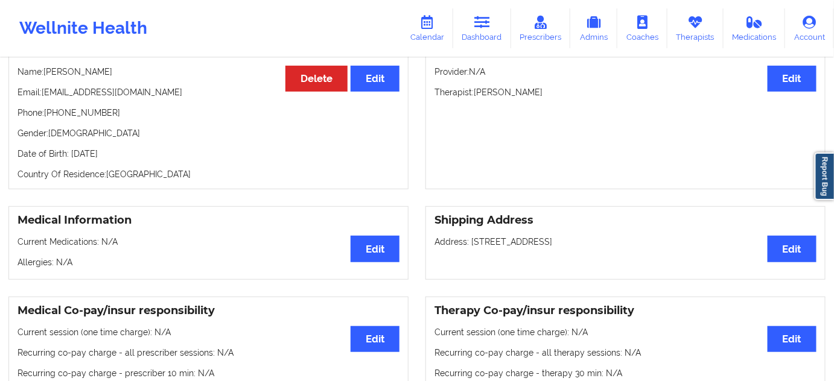
scroll to position [0, 0]
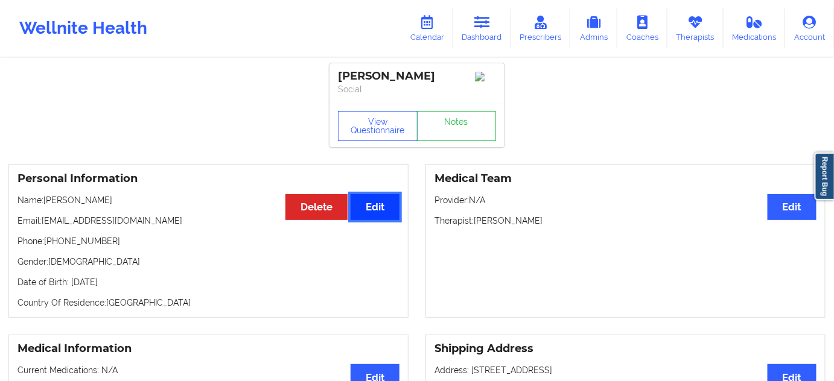
click at [375, 214] on button "Edit" at bounding box center [375, 207] width 49 height 26
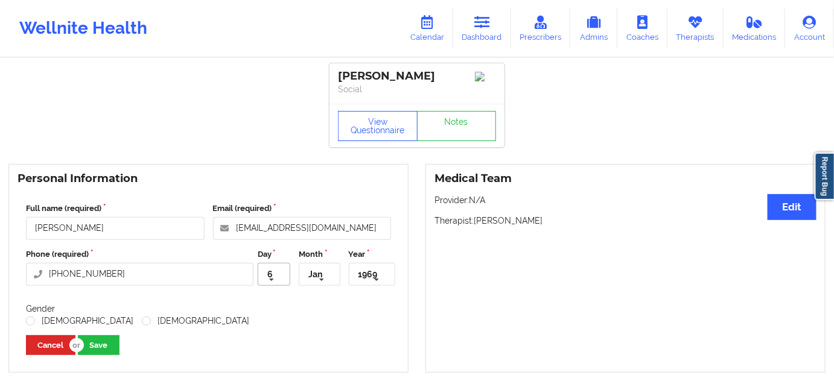
click at [270, 285] on icon at bounding box center [272, 280] width 18 height 22
click at [275, 302] on div "1" at bounding box center [274, 303] width 31 height 22
click at [316, 279] on icon at bounding box center [322, 280] width 18 height 22
click at [272, 282] on icon at bounding box center [272, 280] width 18 height 22
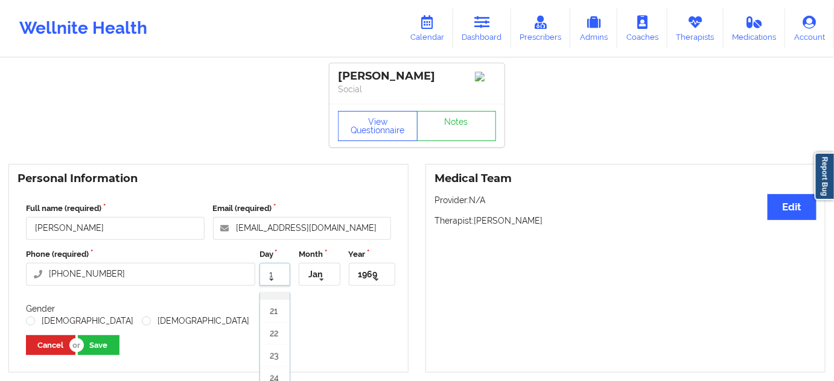
click at [276, 357] on span "23" at bounding box center [274, 356] width 8 height 10
click at [379, 285] on icon at bounding box center [376, 280] width 18 height 22
click at [372, 355] on span "1967" at bounding box center [368, 356] width 17 height 10
click at [103, 355] on button "Save" at bounding box center [99, 345] width 42 height 20
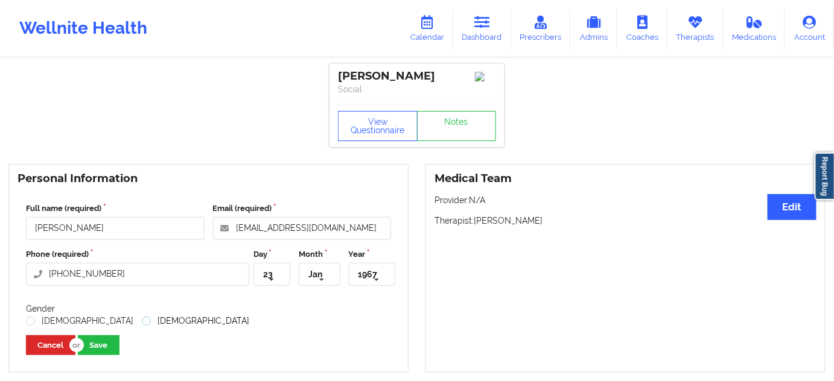
click at [142, 323] on label "[DEMOGRAPHIC_DATA]" at bounding box center [195, 321] width 107 height 10
click at [142, 323] on input "[DEMOGRAPHIC_DATA]" at bounding box center [147, 321] width 10 height 10
radio input "true"
click at [98, 347] on button "Save" at bounding box center [99, 345] width 42 height 20
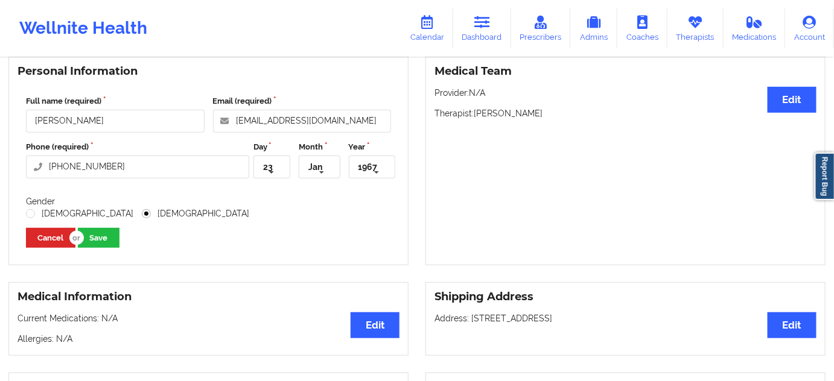
scroll to position [109, 0]
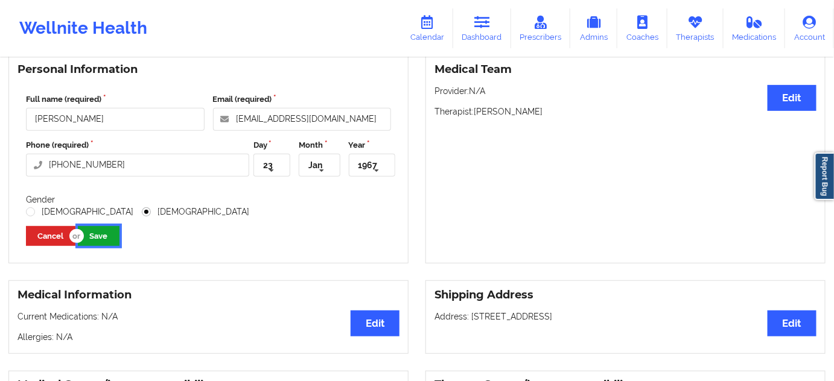
click at [109, 244] on button "Save" at bounding box center [99, 236] width 42 height 20
click at [194, 175] on input "[PHONE_NUMBER]" at bounding box center [137, 165] width 223 height 23
click at [154, 120] on input "[PERSON_NAME]" at bounding box center [115, 119] width 179 height 23
click at [351, 123] on input "[EMAIL_ADDRESS][DOMAIN_NAME]" at bounding box center [302, 119] width 179 height 23
click at [480, 30] on link "Dashboard" at bounding box center [482, 28] width 58 height 40
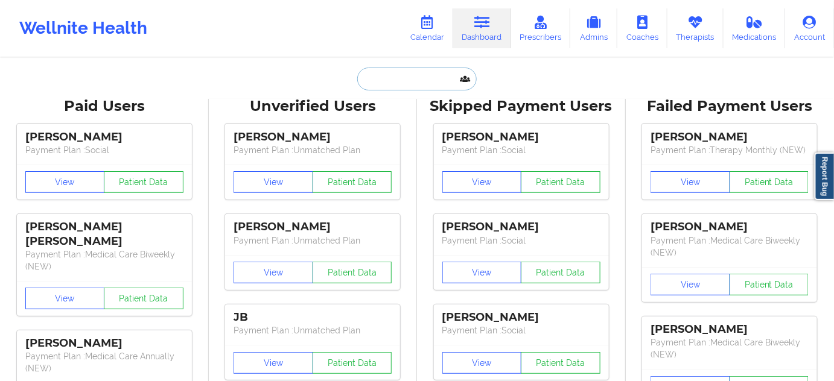
click at [425, 75] on input "text" at bounding box center [416, 79] width 119 height 23
paste input "[EMAIL_ADDRESS][DOMAIN_NAME]"
type input "[EMAIL_ADDRESS][DOMAIN_NAME]"
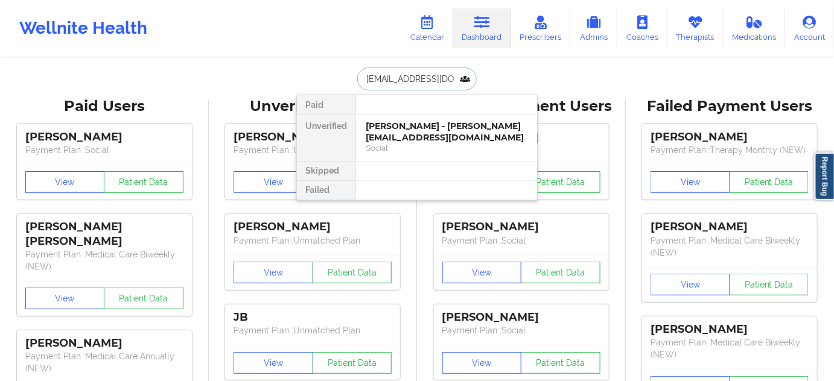
scroll to position [0, 12]
click at [413, 129] on div "[PERSON_NAME] - [PERSON_NAME][EMAIL_ADDRESS][DOMAIN_NAME]" at bounding box center [447, 132] width 162 height 22
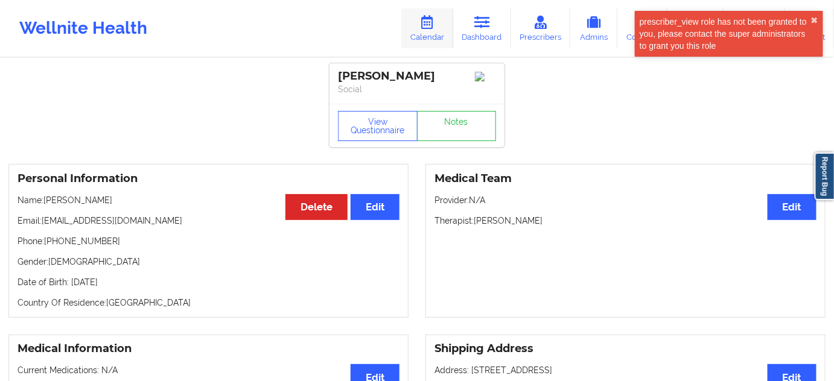
click at [425, 45] on link "Calendar" at bounding box center [427, 28] width 52 height 40
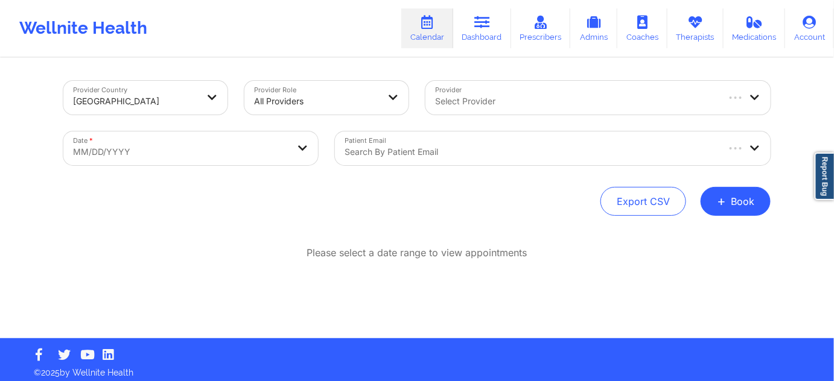
click at [287, 146] on body "prescriber_view role has not been granted to you, please contact the super admi…" at bounding box center [417, 190] width 834 height 381
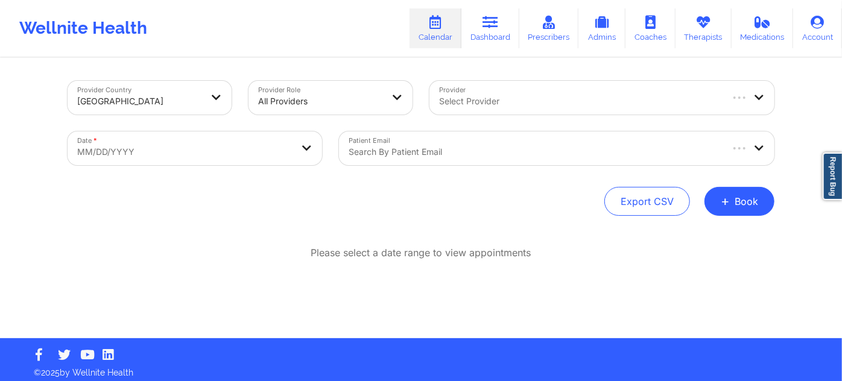
select select "2025-8"
select select "2025-9"
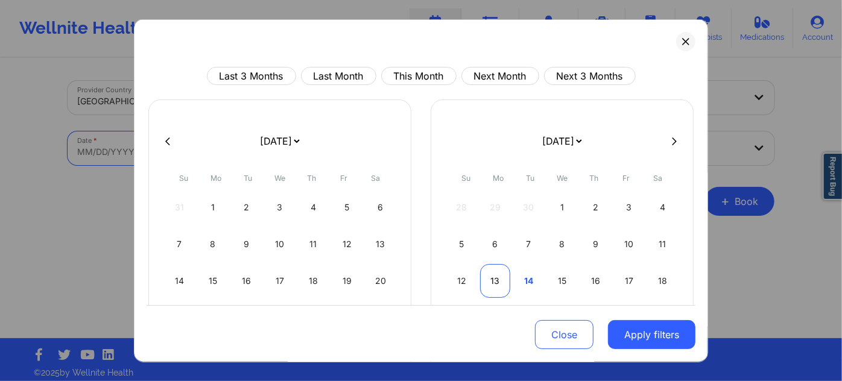
click at [500, 275] on div "13" at bounding box center [495, 281] width 31 height 34
select select "2025-9"
select select "2025-10"
click at [500, 275] on div "10" at bounding box center [495, 281] width 31 height 34
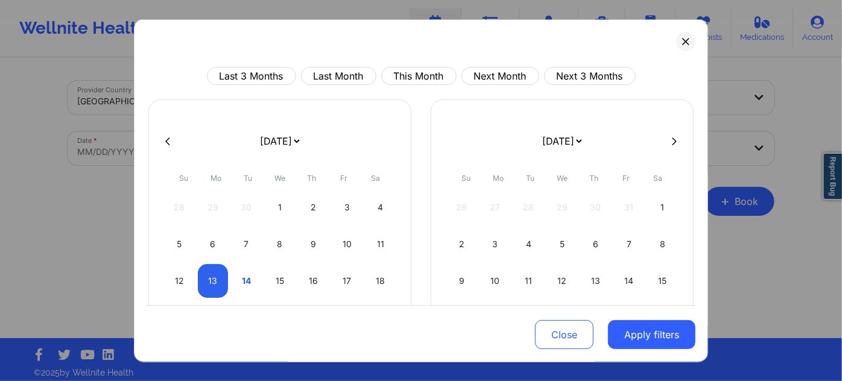
select select "2025-10"
select select "2025-11"
select select "2025-10"
select select "2025-11"
select select "2025-10"
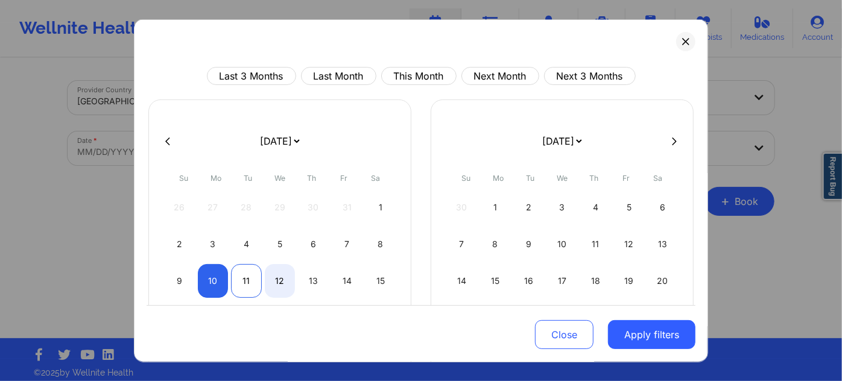
select select "2025-11"
select select "2025-10"
select select "2025-11"
select select "2025-10"
select select "2025-11"
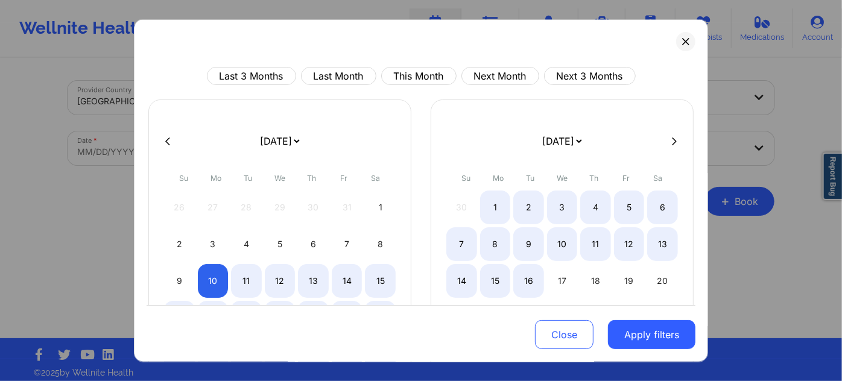
select select "2025-10"
select select "2025-11"
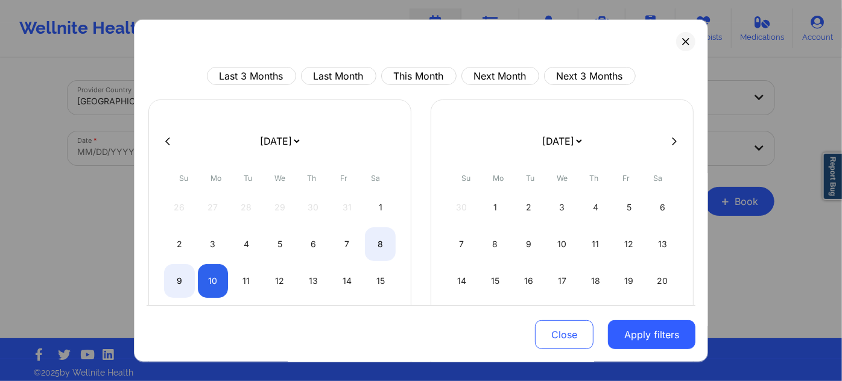
click at [173, 142] on button at bounding box center [168, 141] width 12 height 10
select select "2025-9"
select select "2025-10"
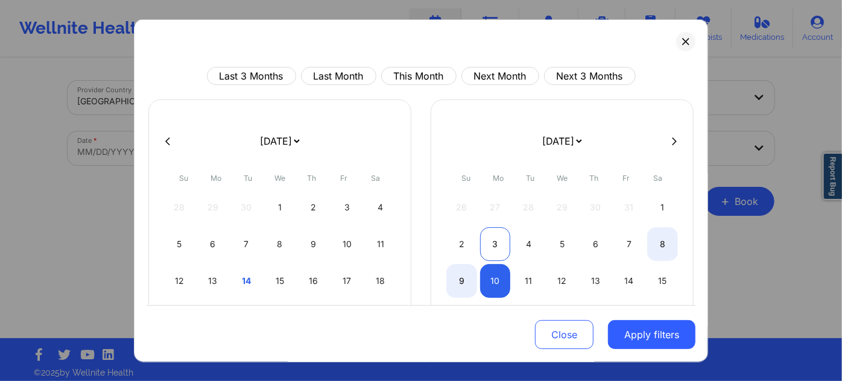
select select "2025-9"
select select "2025-10"
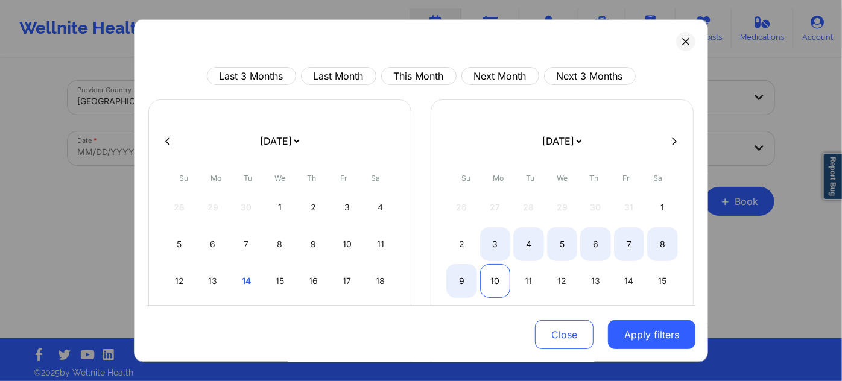
select select "2025-9"
select select "2025-10"
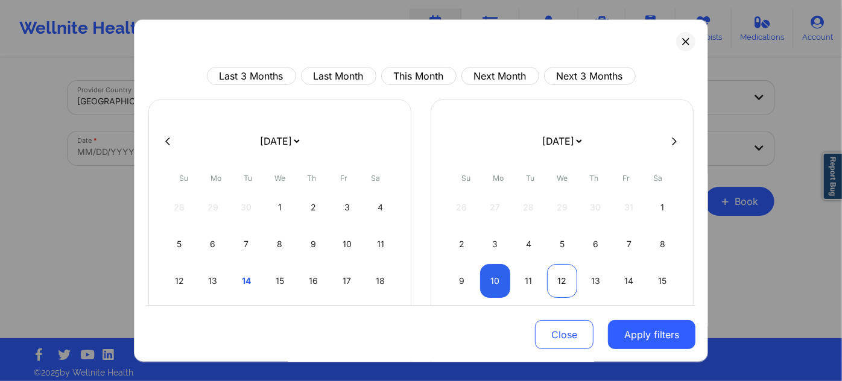
select select "2025-9"
select select "2025-10"
select select "2025-9"
select select "2025-10"
select select "2025-9"
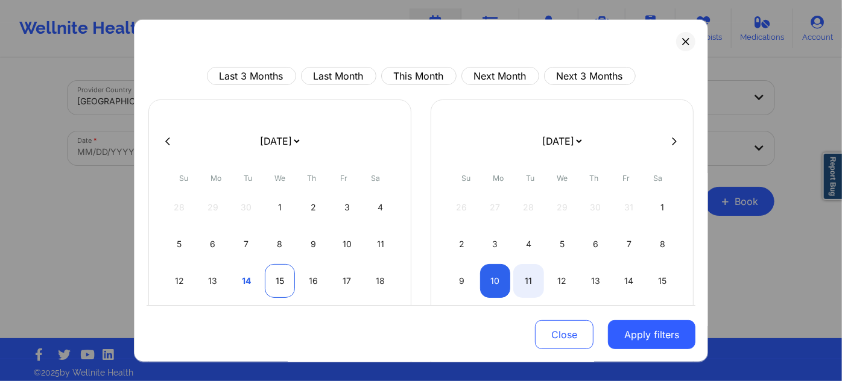
select select "2025-10"
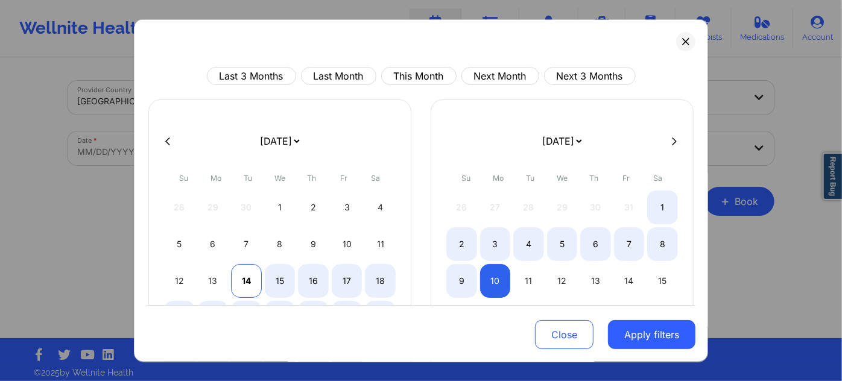
select select "2025-9"
select select "2025-10"
select select "2025-9"
select select "2025-10"
click at [209, 275] on div "13" at bounding box center [213, 281] width 31 height 34
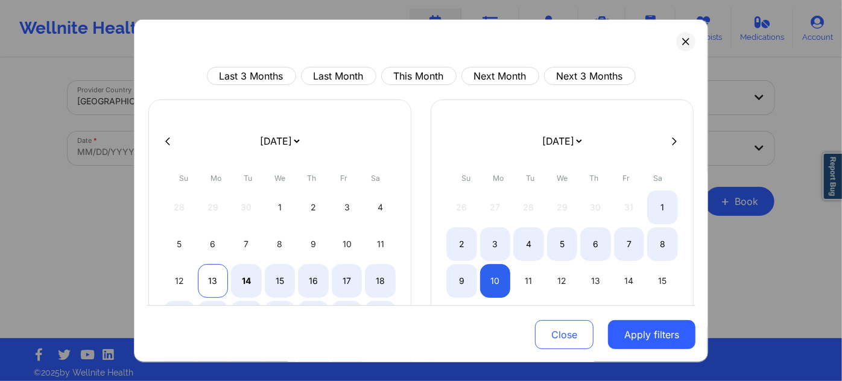
select select "2025-9"
select select "2025-10"
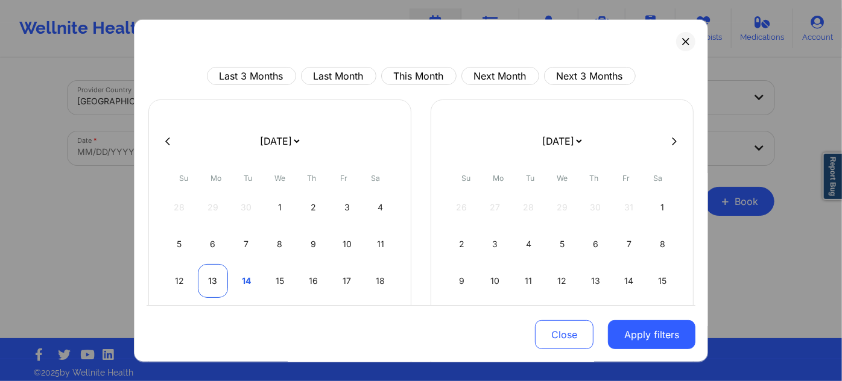
click at [209, 275] on div "13" at bounding box center [213, 281] width 31 height 34
select select "2025-9"
select select "2025-10"
click at [209, 275] on div "13" at bounding box center [213, 281] width 31 height 34
select select "2025-9"
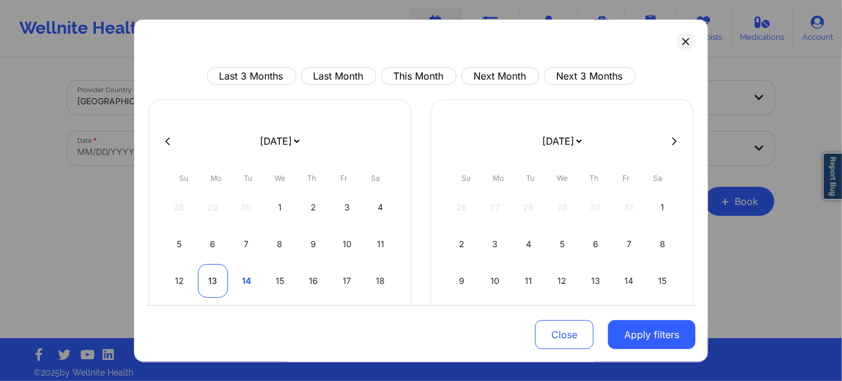
select select "2025-10"
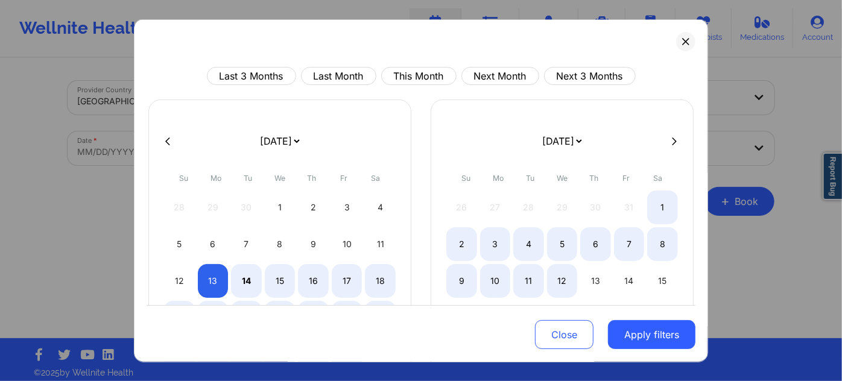
select select "2025-9"
select select "2025-10"
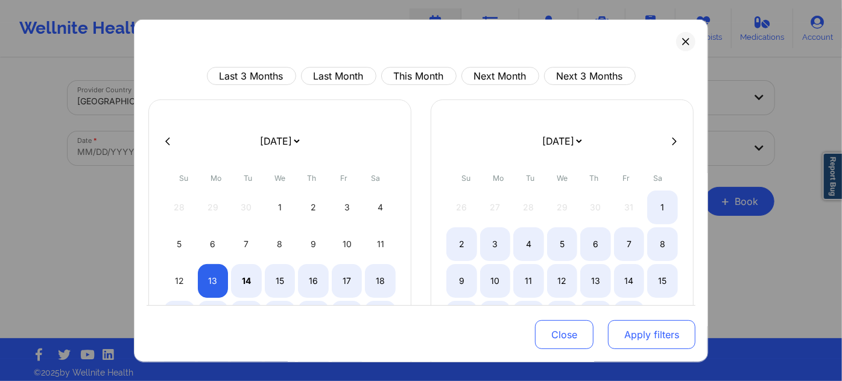
click at [641, 335] on button "Apply filters" at bounding box center [651, 334] width 87 height 29
select select "2025-9"
select select "2025-10"
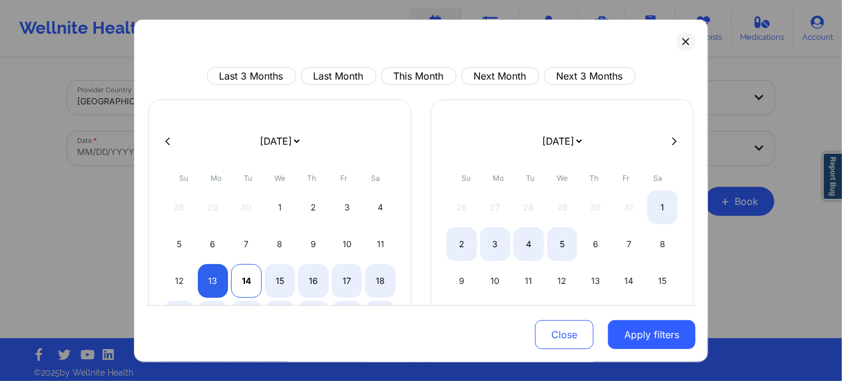
select select "2025-9"
select select "2025-10"
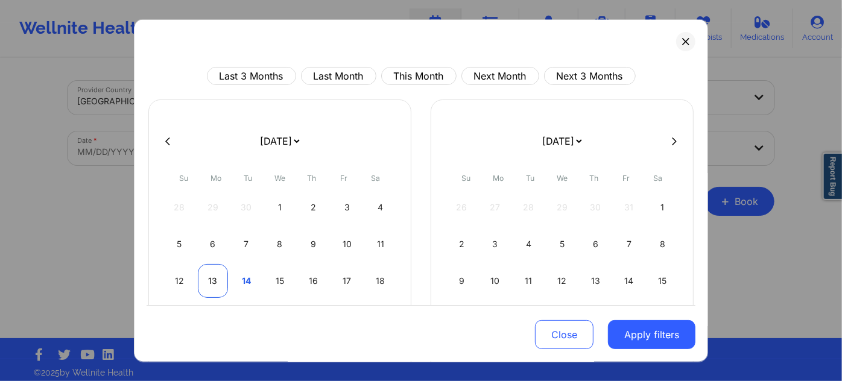
click at [209, 284] on div "13" at bounding box center [213, 281] width 31 height 34
select select "2025-9"
select select "2025-10"
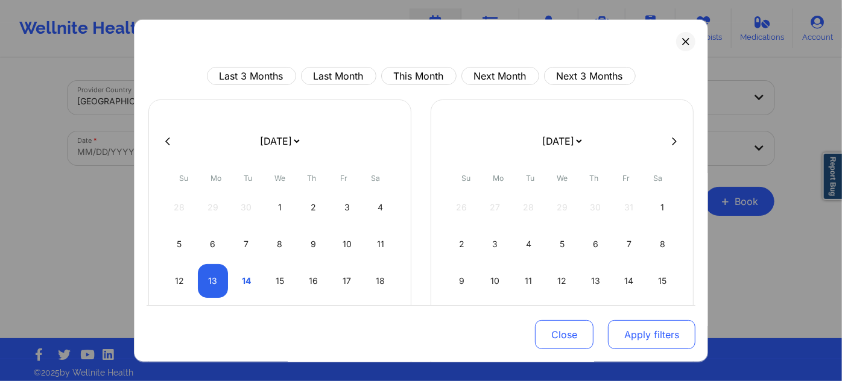
click at [614, 329] on button "Apply filters" at bounding box center [651, 334] width 87 height 29
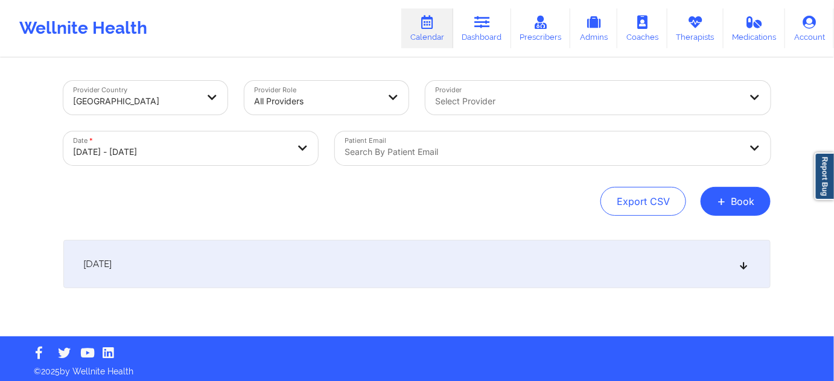
click at [442, 150] on div at bounding box center [543, 152] width 396 height 14
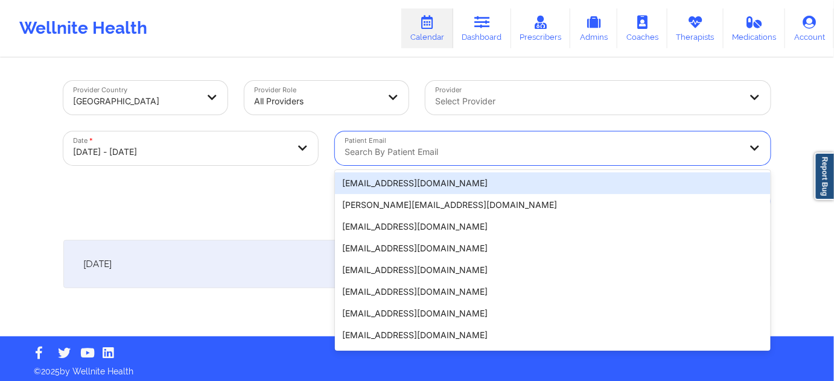
paste input "[EMAIL_ADDRESS][DOMAIN_NAME]"
type input "[EMAIL_ADDRESS][DOMAIN_NAME]"
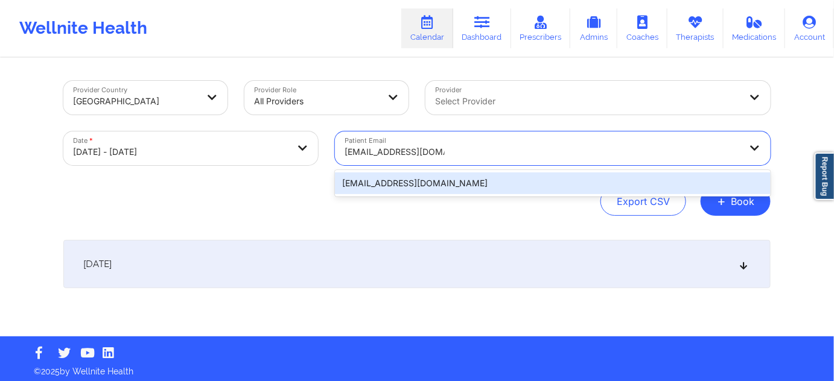
click at [429, 180] on div "[EMAIL_ADDRESS][DOMAIN_NAME]" at bounding box center [553, 184] width 436 height 22
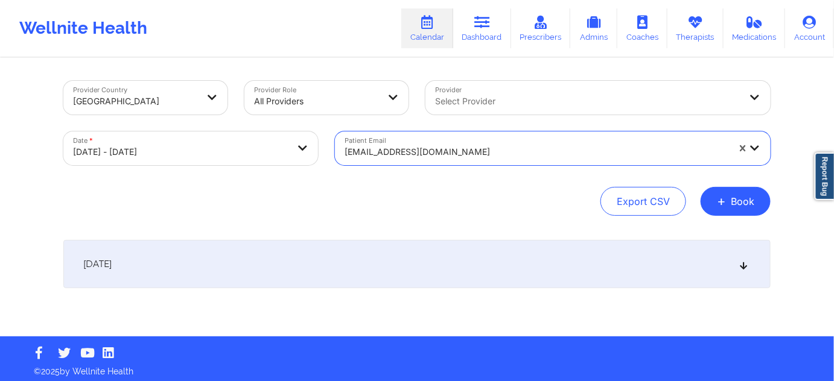
click at [421, 261] on div "[DATE]" at bounding box center [416, 264] width 707 height 48
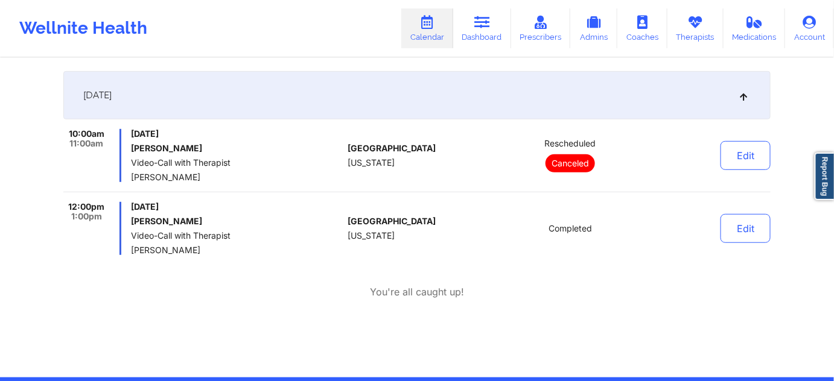
scroll to position [183, 0]
